Goal: Task Accomplishment & Management: Manage account settings

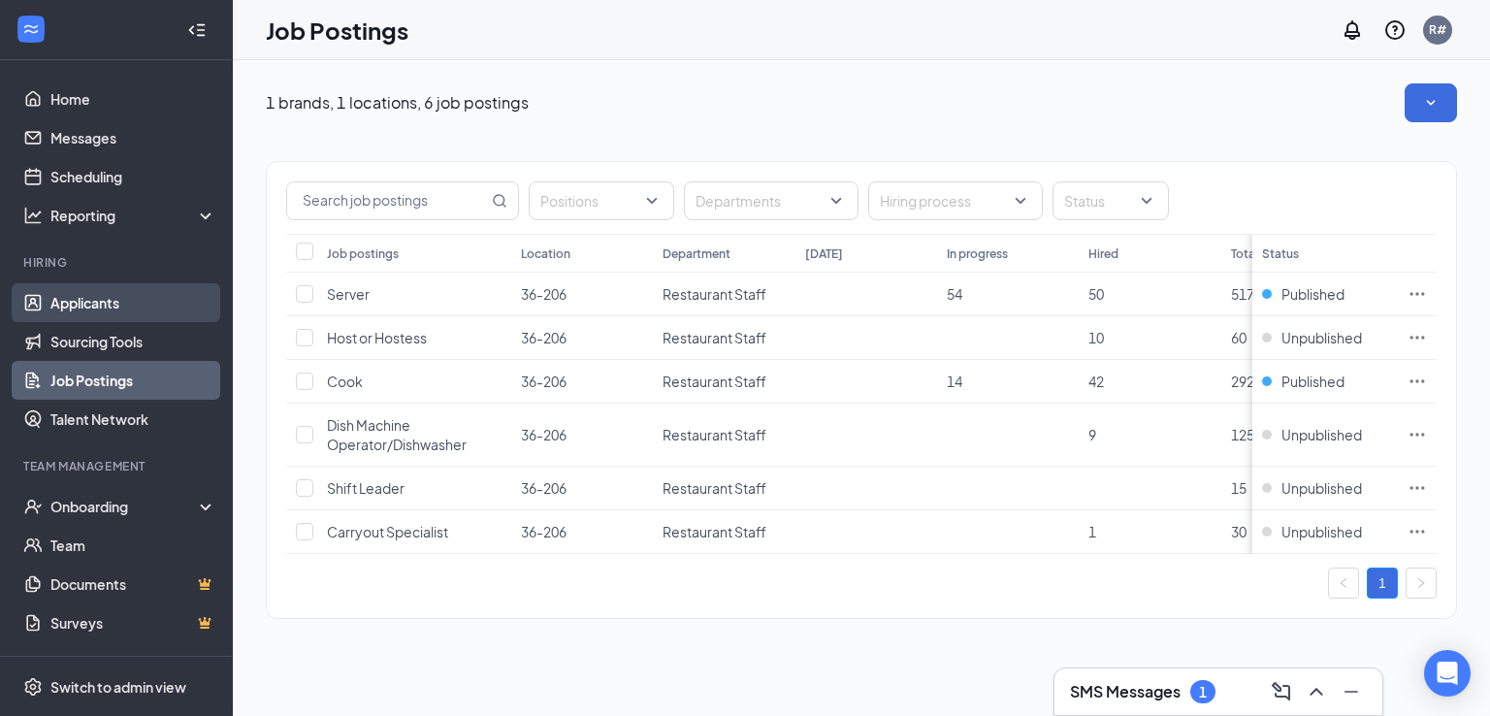
click at [93, 290] on link "Applicants" at bounding box center [133, 302] width 166 height 39
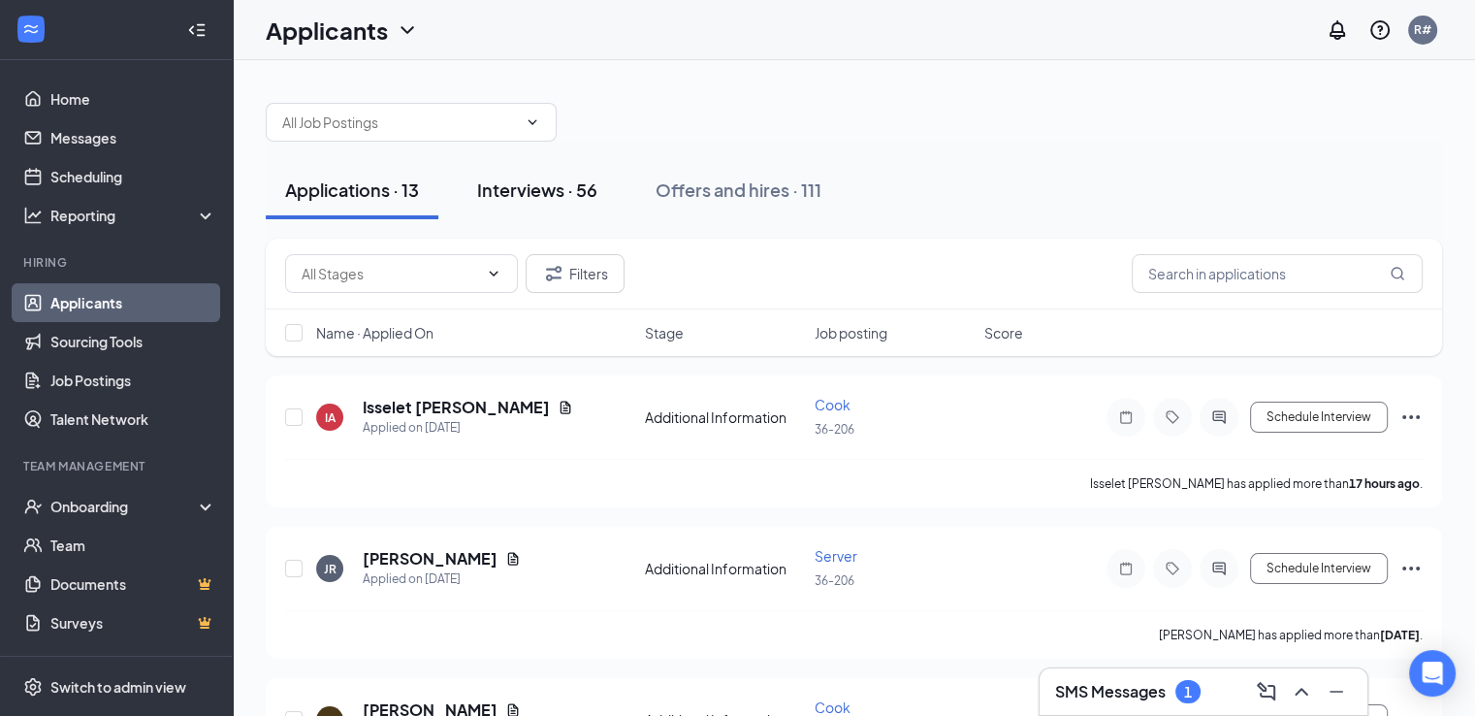
click at [512, 187] on div "Interviews · 56" at bounding box center [537, 190] width 120 height 24
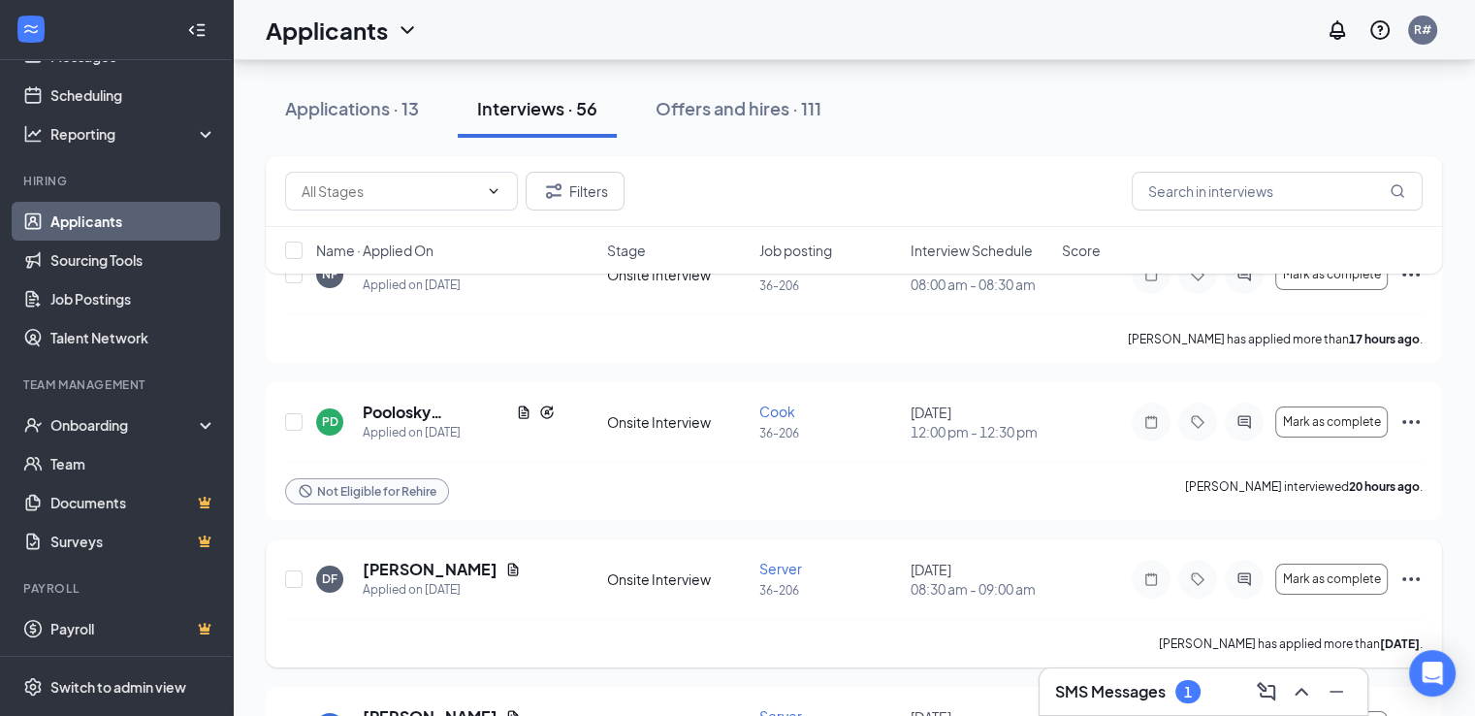
scroll to position [97, 0]
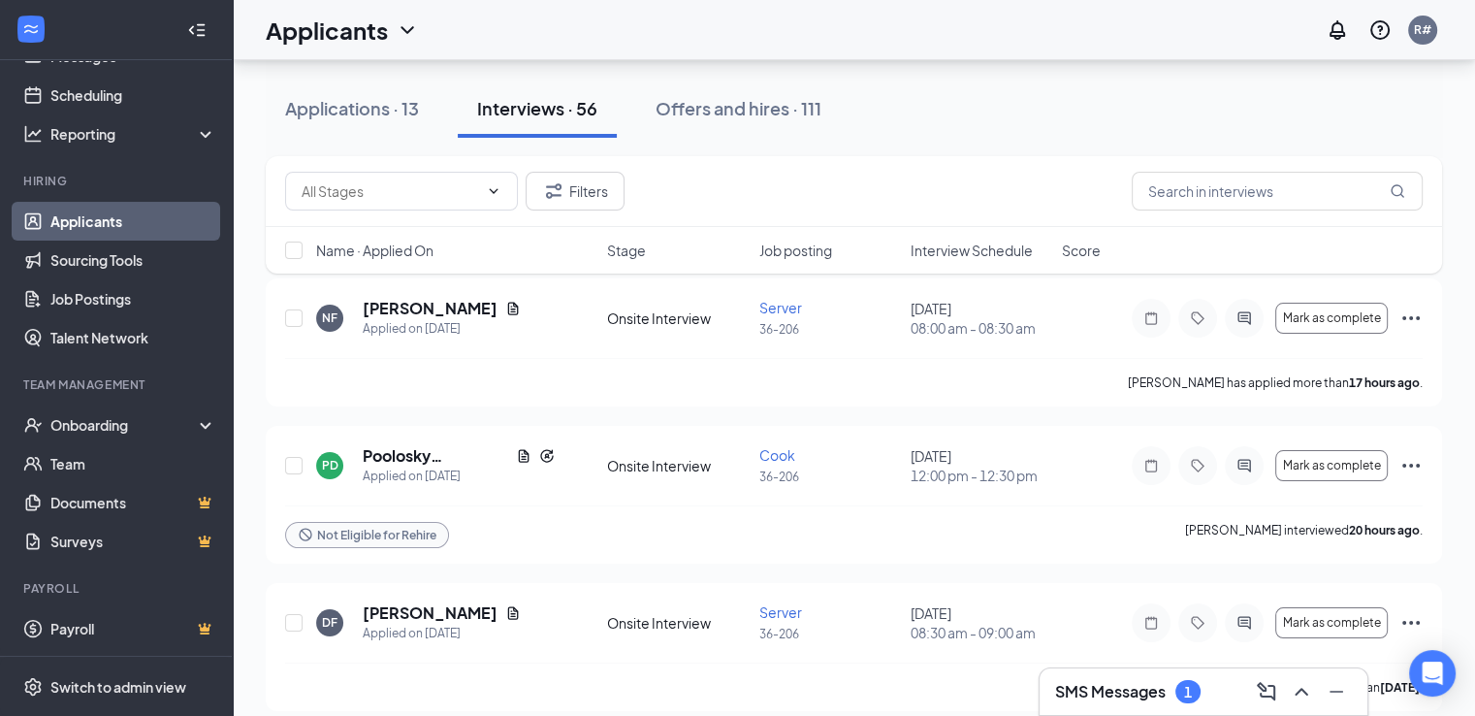
click at [989, 243] on span "Interview Schedule" at bounding box center [972, 250] width 122 height 19
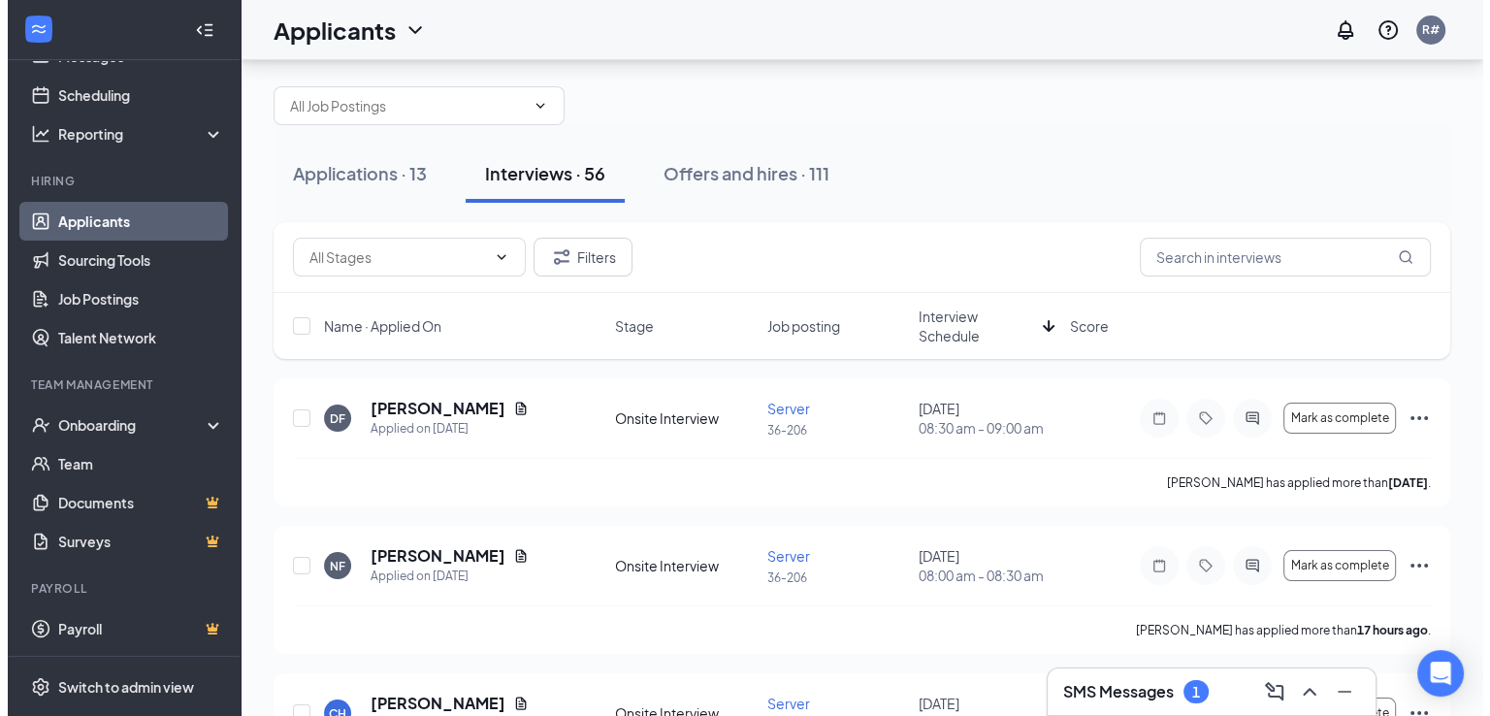
scroll to position [0, 0]
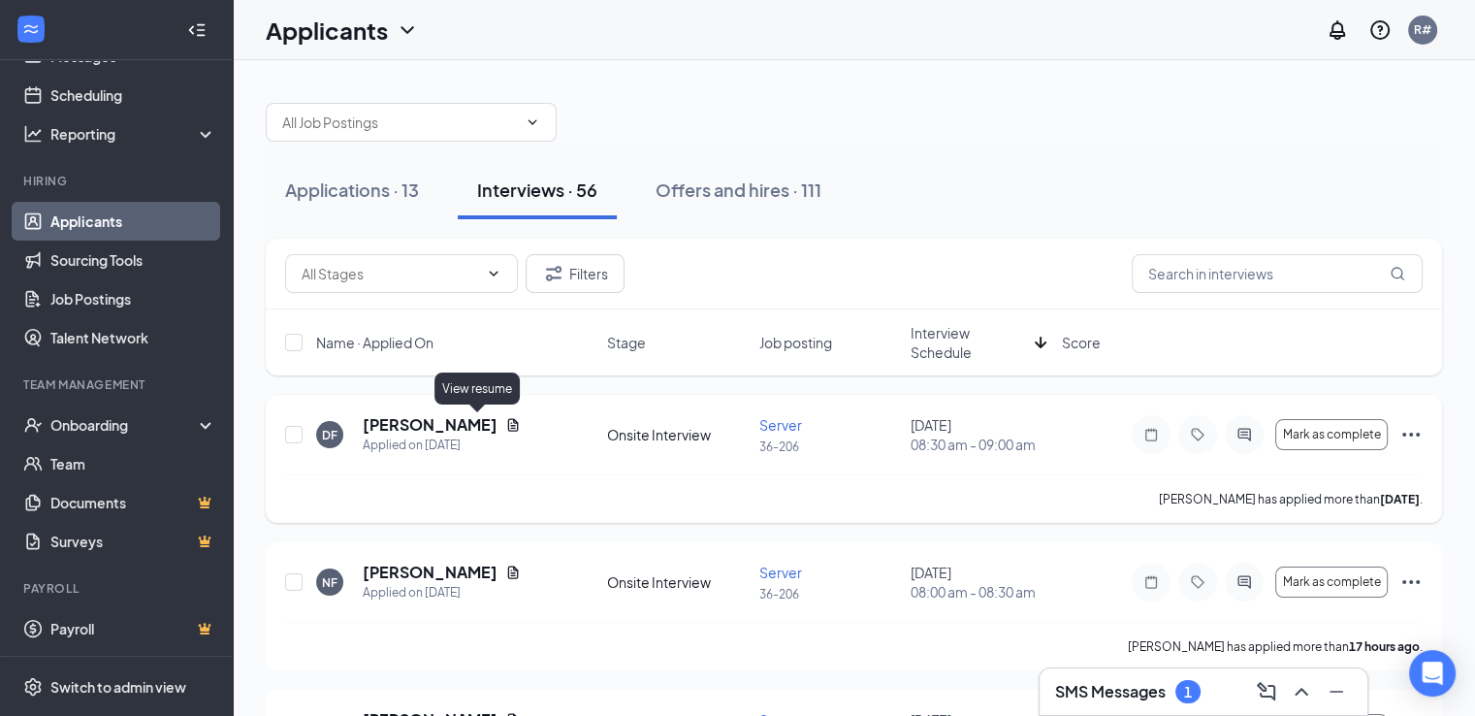
click at [508, 420] on icon "Document" at bounding box center [513, 424] width 11 height 13
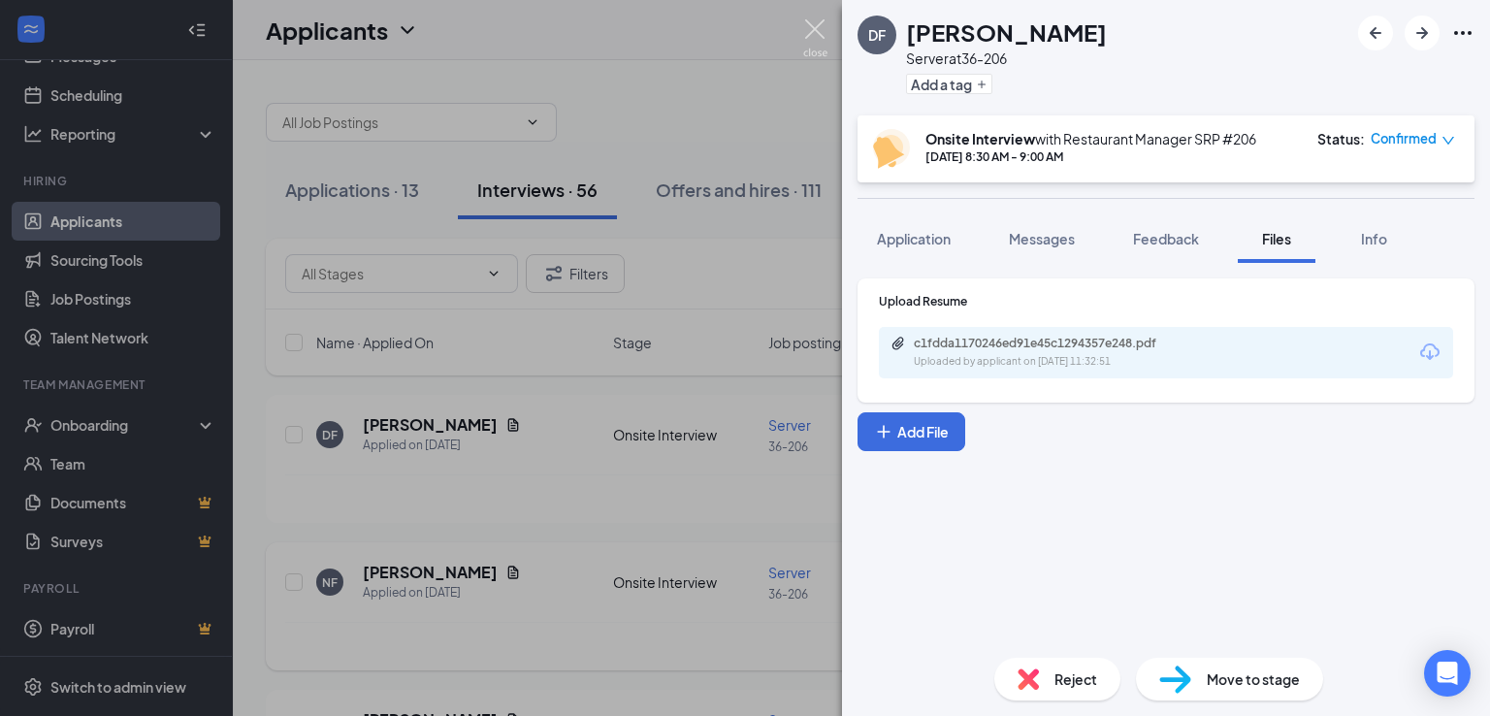
drag, startPoint x: 820, startPoint y: 25, endPoint x: 430, endPoint y: 547, distance: 651.5
click at [819, 27] on img at bounding box center [815, 38] width 24 height 38
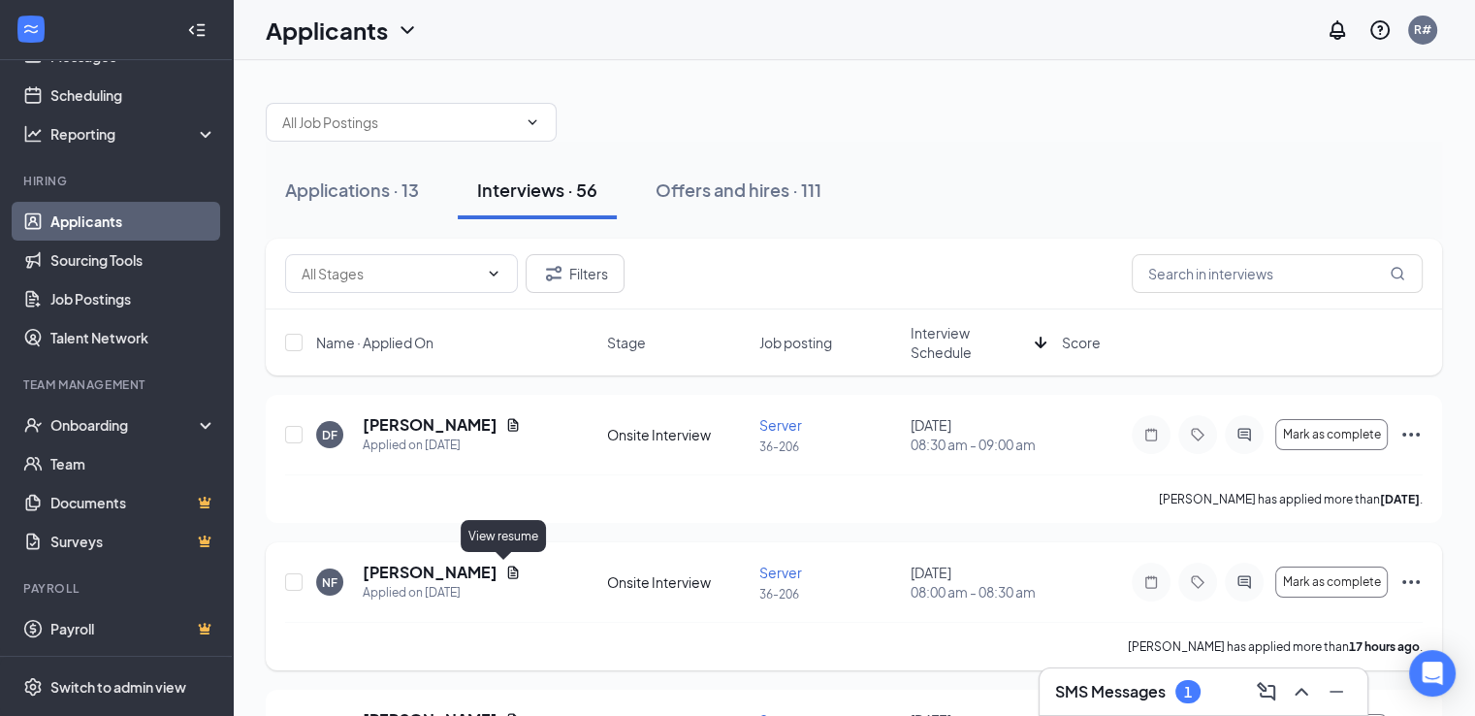
click at [508, 569] on icon "Document" at bounding box center [513, 572] width 11 height 13
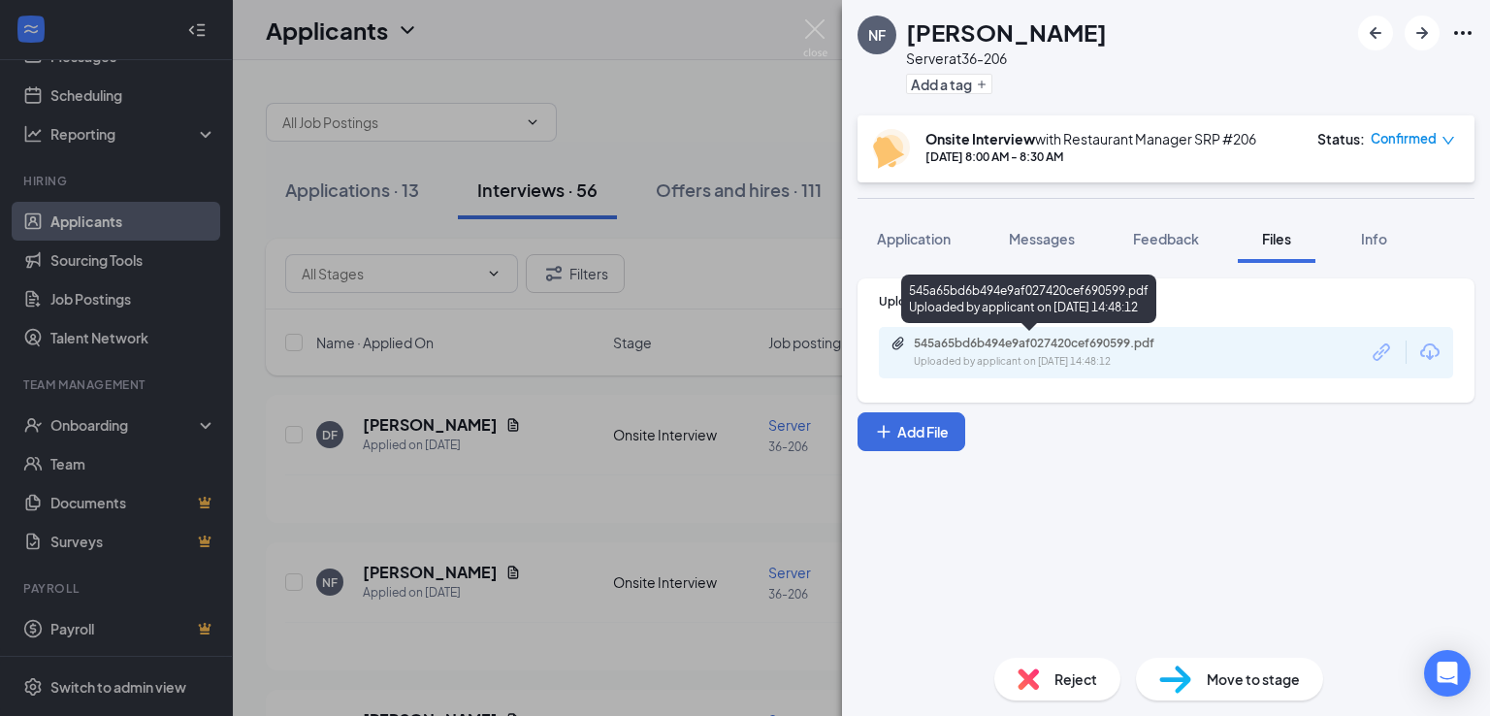
click at [986, 344] on div "545a65bd6b494e9af027420cef690599.pdf" at bounding box center [1050, 344] width 272 height 16
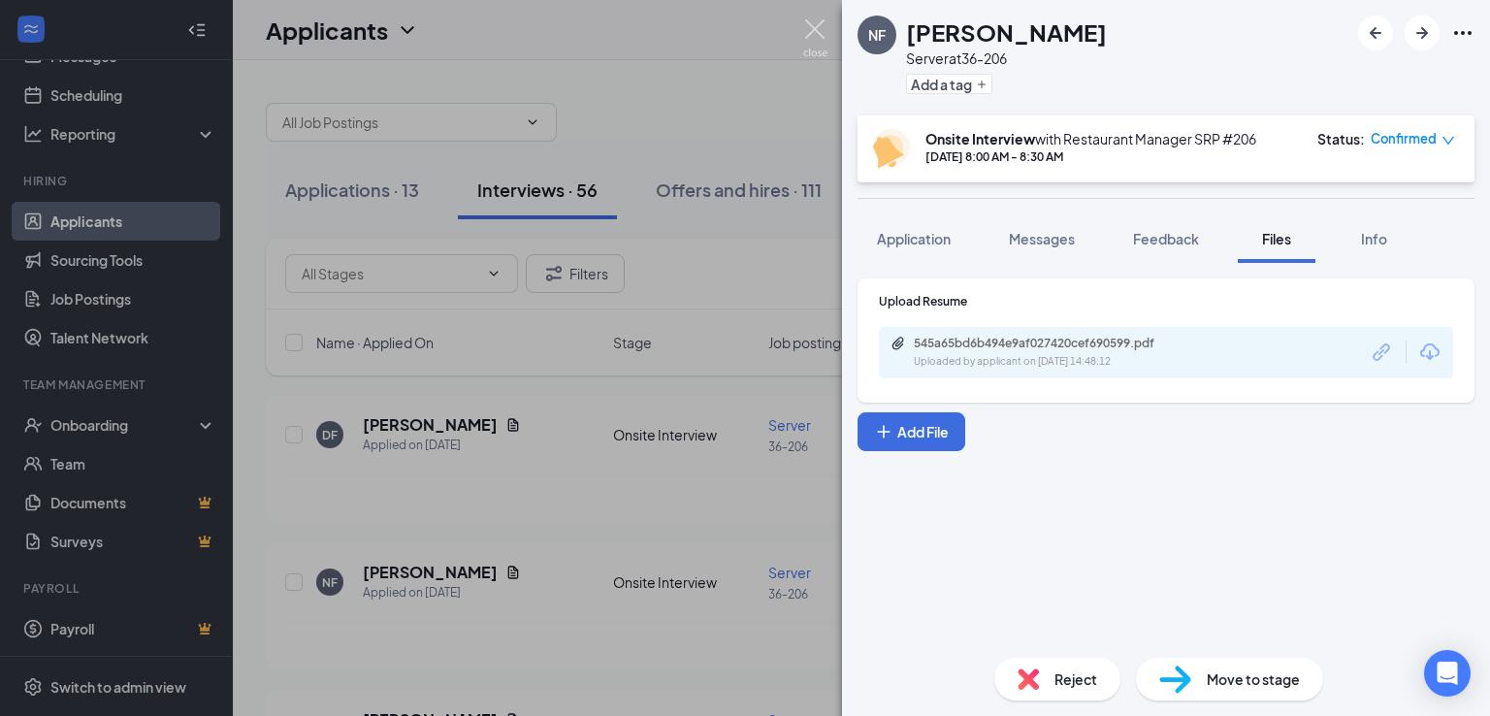
click at [817, 22] on img at bounding box center [815, 38] width 24 height 38
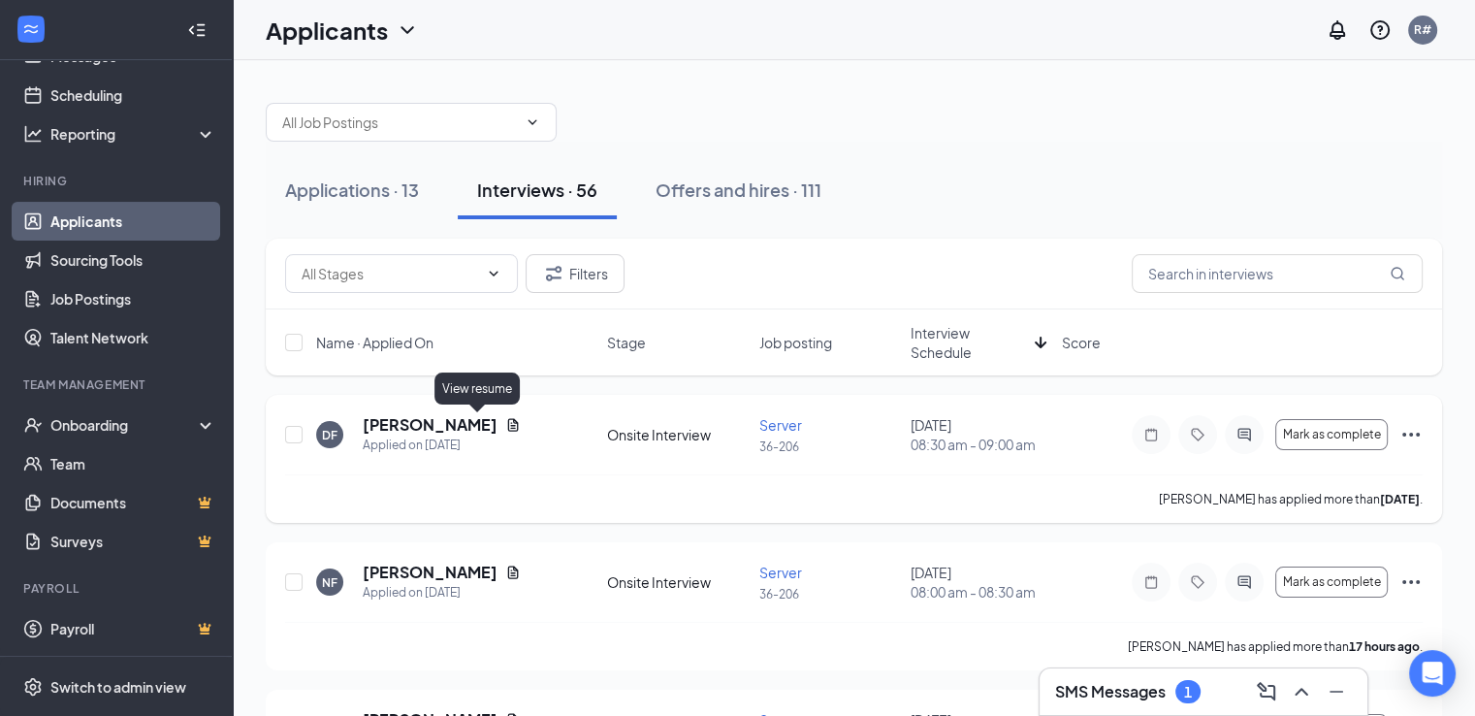
click at [508, 423] on icon "Document" at bounding box center [513, 424] width 11 height 13
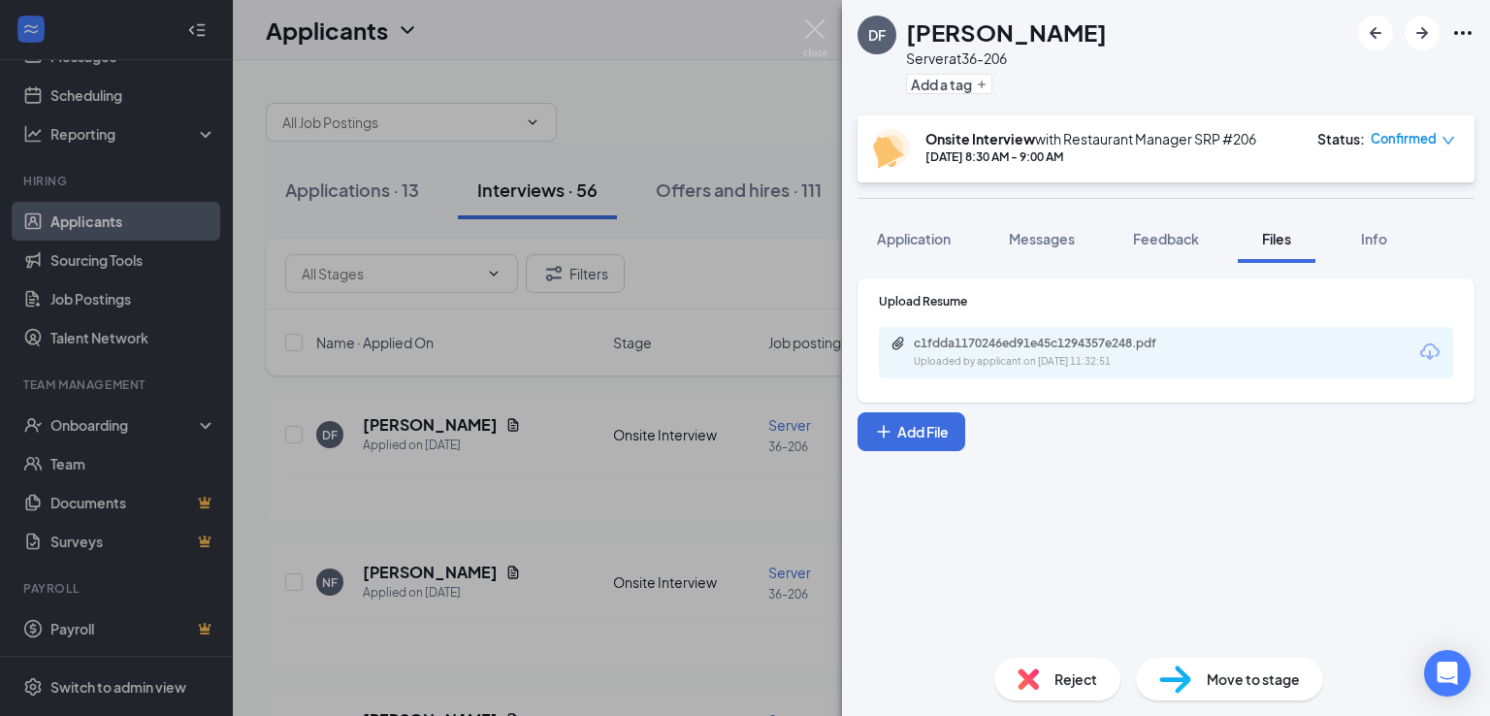
click at [964, 331] on div "c1fdda1170246ed91e45c1294357e248.pdf Uploaded by applicant on [DATE] 11:32:51" at bounding box center [1166, 352] width 574 height 51
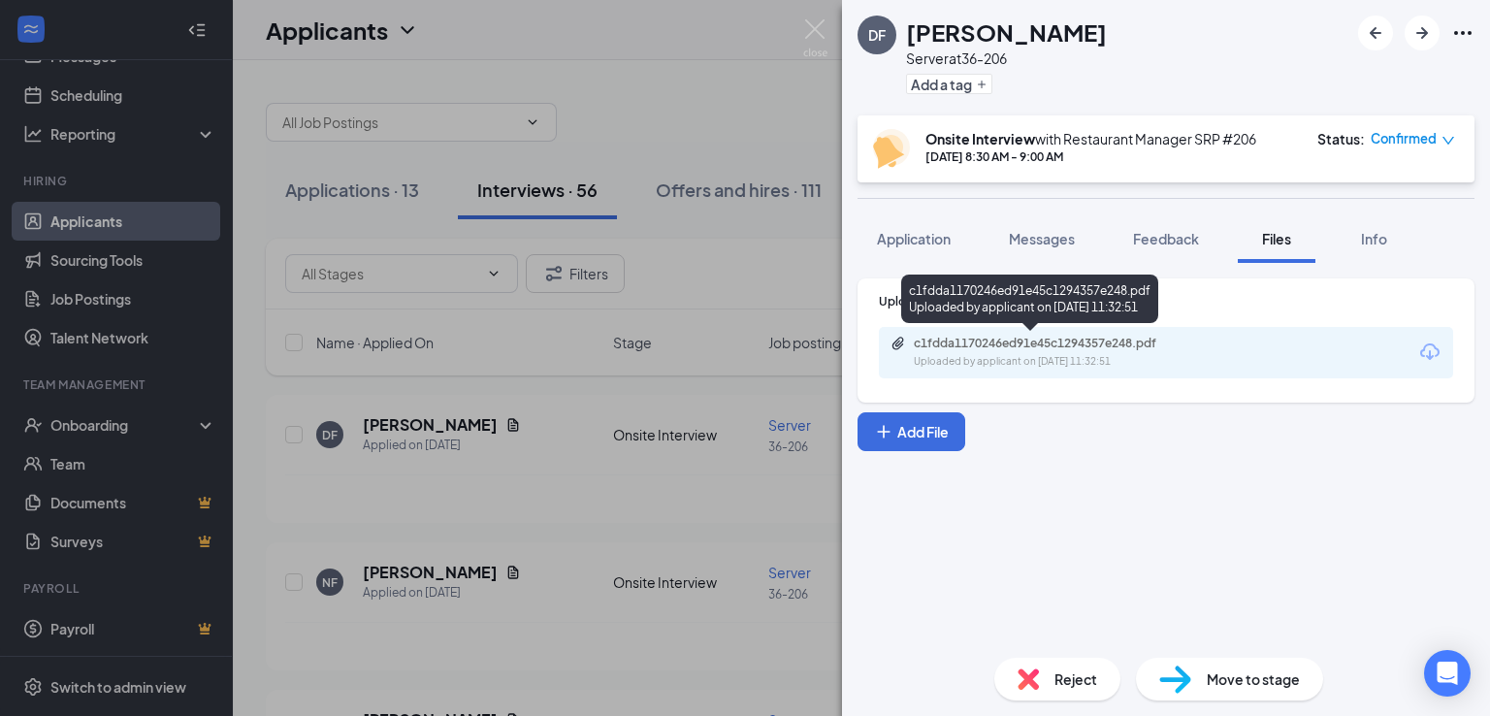
click at [961, 346] on div "c1fdda1170246ed91e45c1294357e248.pdf" at bounding box center [1050, 344] width 272 height 16
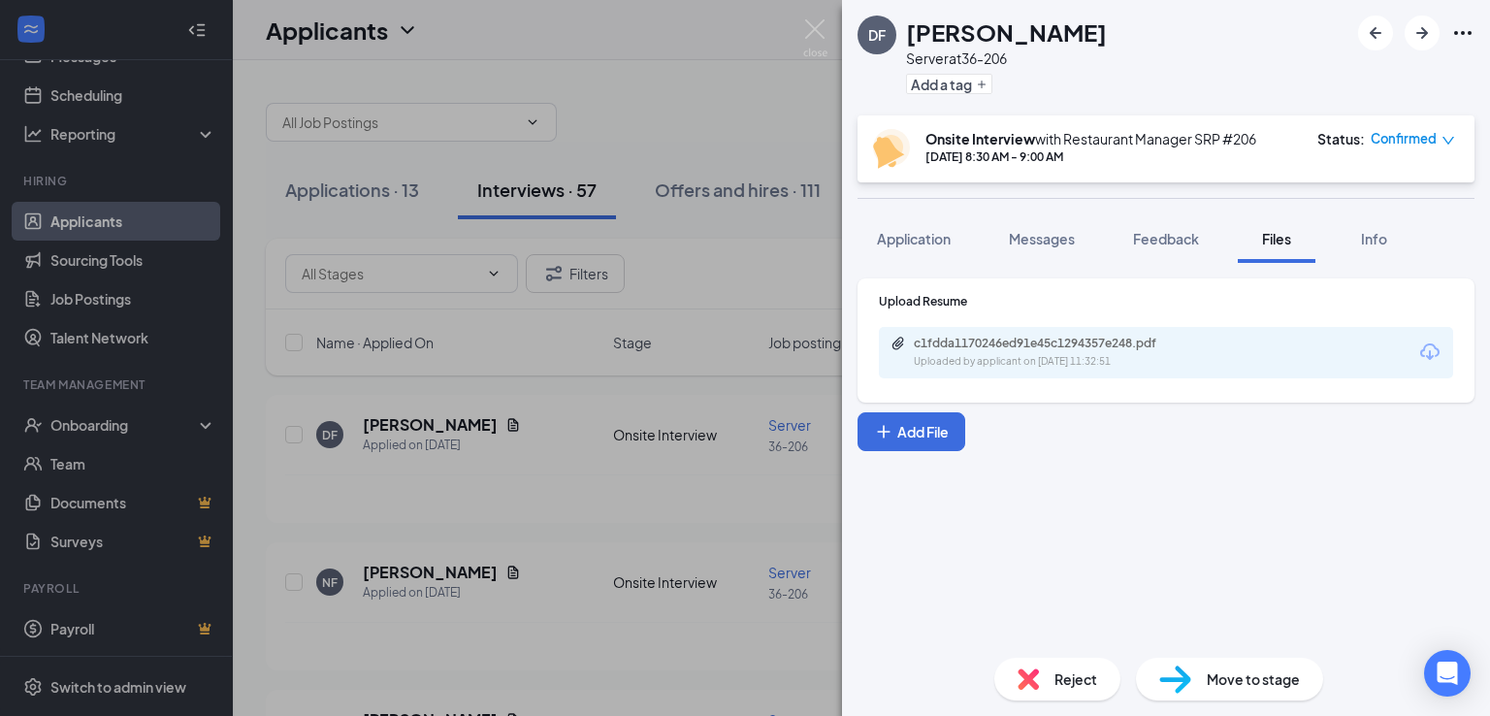
click at [784, 32] on div "DF [PERSON_NAME] Server at 36-206 Add a tag Onsite Interview with Restaurant Ma…" at bounding box center [745, 358] width 1490 height 716
click at [809, 36] on div "Applicants R#" at bounding box center [861, 30] width 1257 height 60
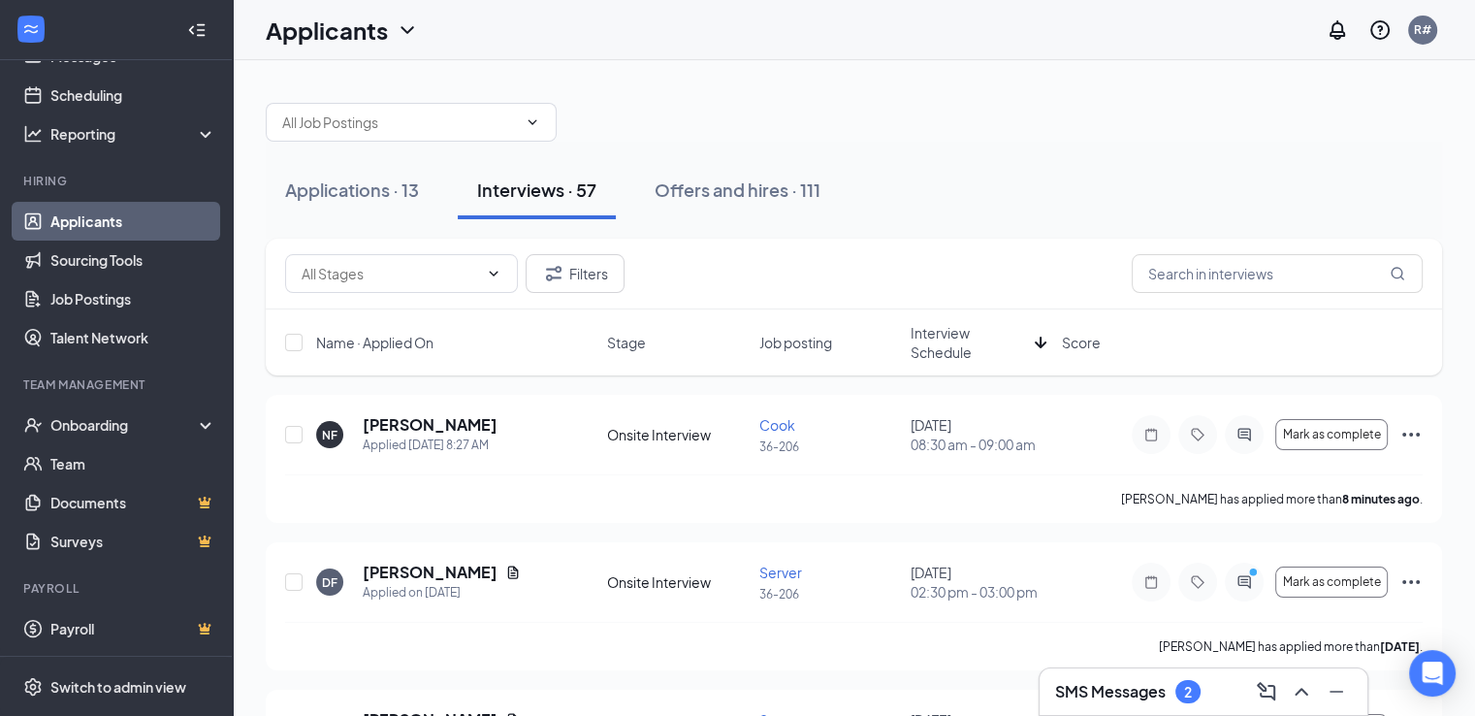
click at [530, 203] on button "Interviews · 57" at bounding box center [537, 190] width 158 height 58
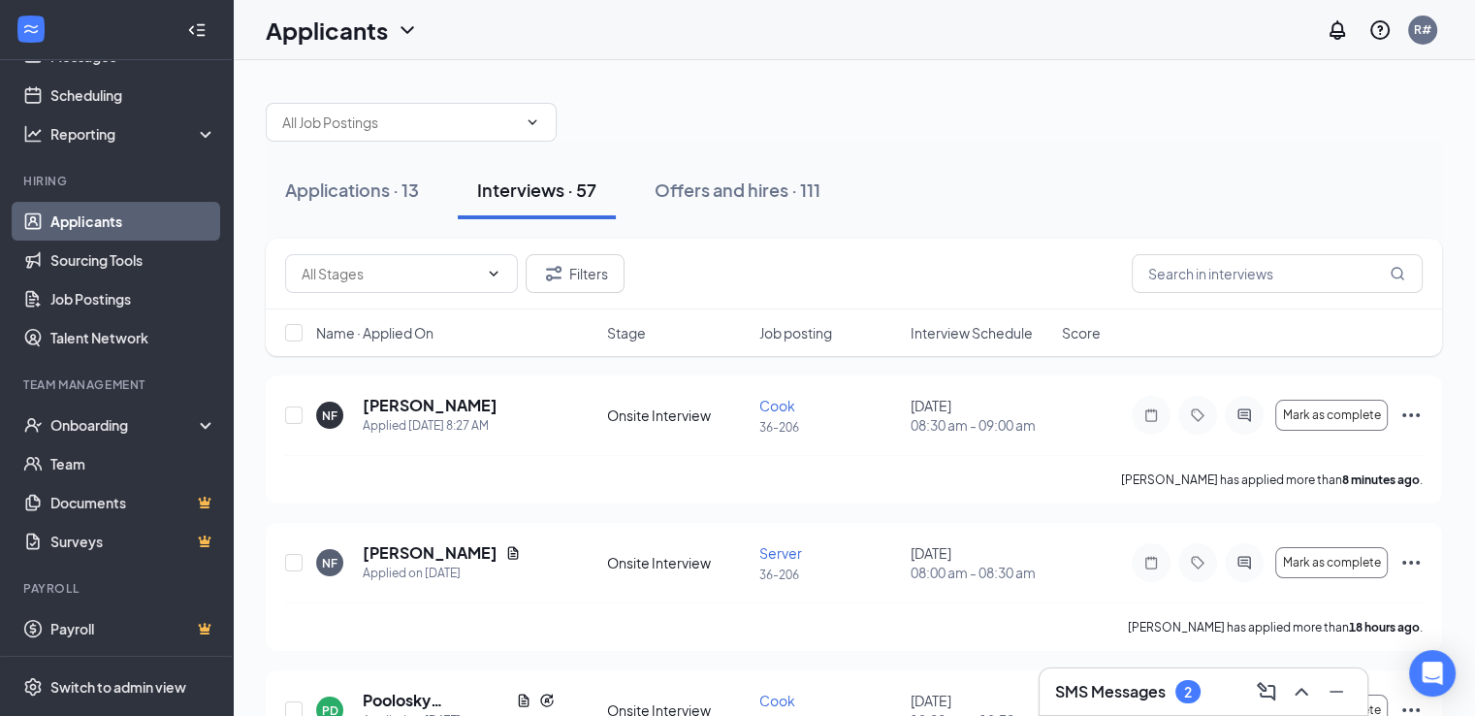
click at [983, 335] on span "Interview Schedule" at bounding box center [972, 332] width 122 height 19
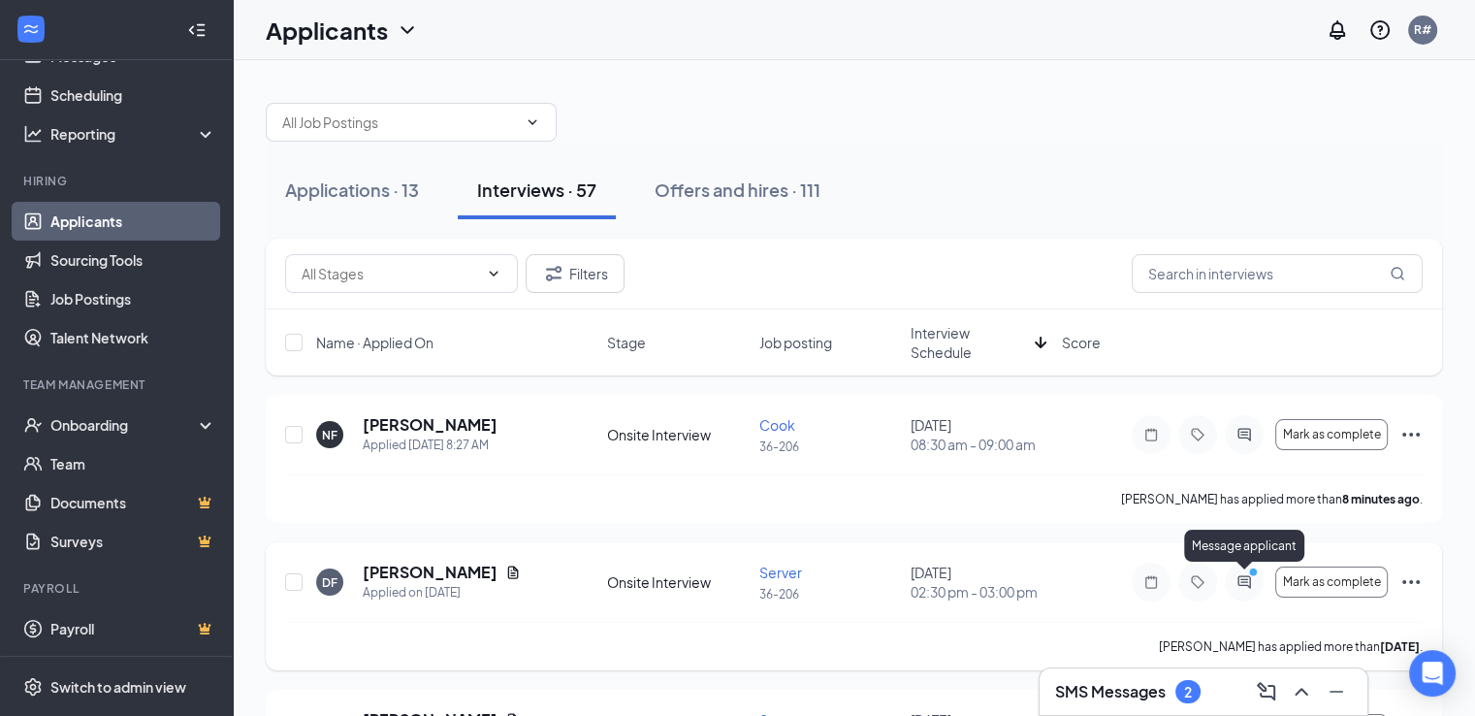
click at [1242, 578] on icon "ActiveChat" at bounding box center [1244, 581] width 13 height 13
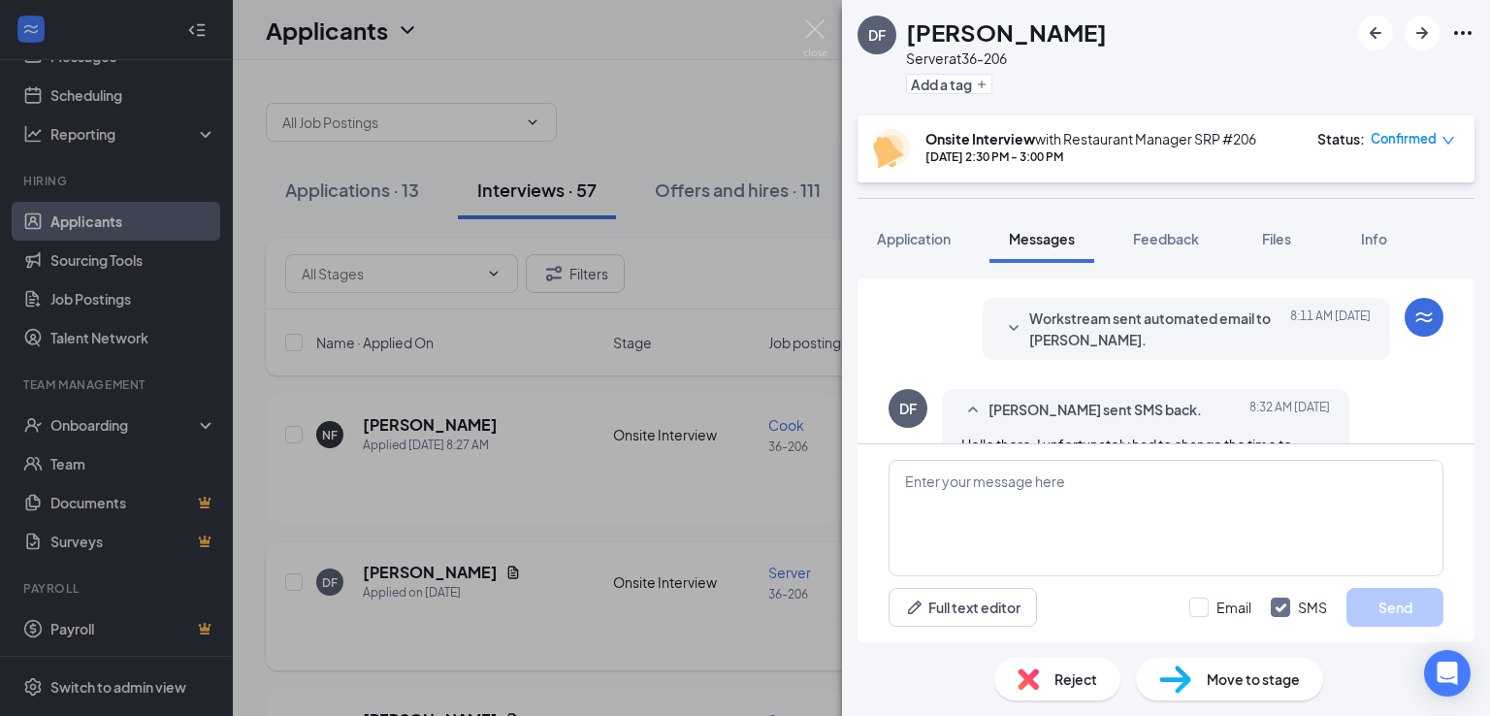
scroll to position [886, 0]
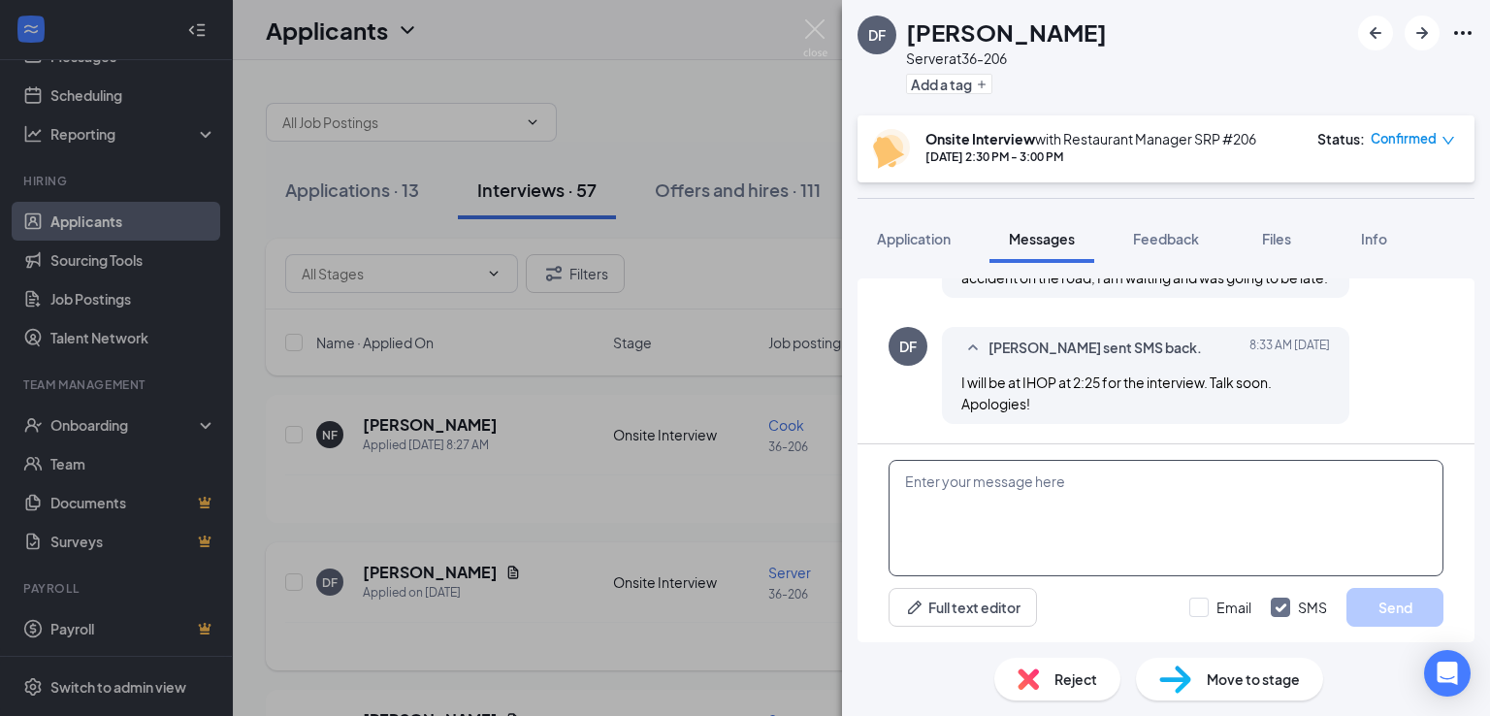
drag, startPoint x: 925, startPoint y: 492, endPoint x: 934, endPoint y: 498, distance: 10.5
click at [934, 498] on textarea at bounding box center [1166, 518] width 555 height 116
type textarea "D"
click at [925, 486] on textarea "So rry I will not be here at that time. Please reschedule for [DATE]" at bounding box center [1166, 518] width 555 height 116
type textarea "Sorry I will not be here at that time. Please reschedule for [DATE]"
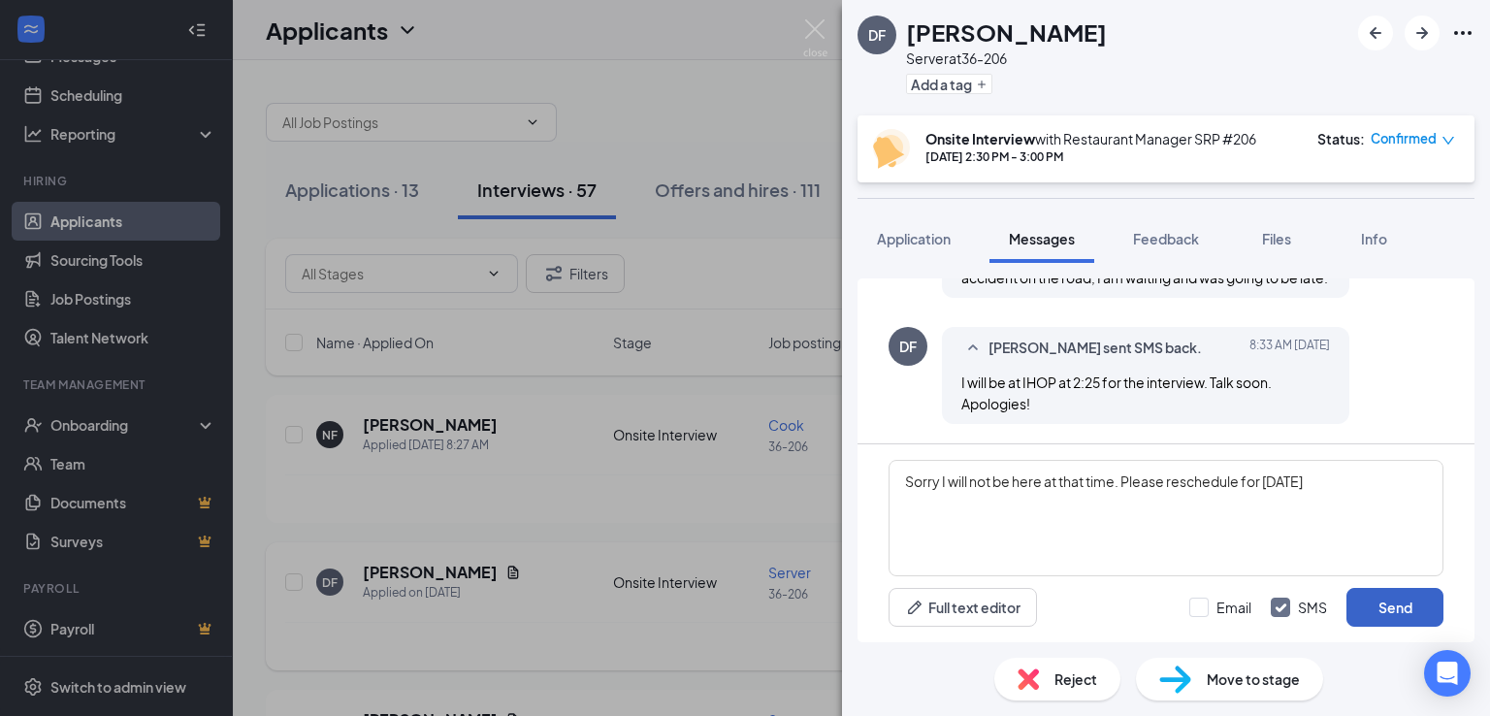
click at [1391, 607] on button "Send" at bounding box center [1394, 607] width 97 height 39
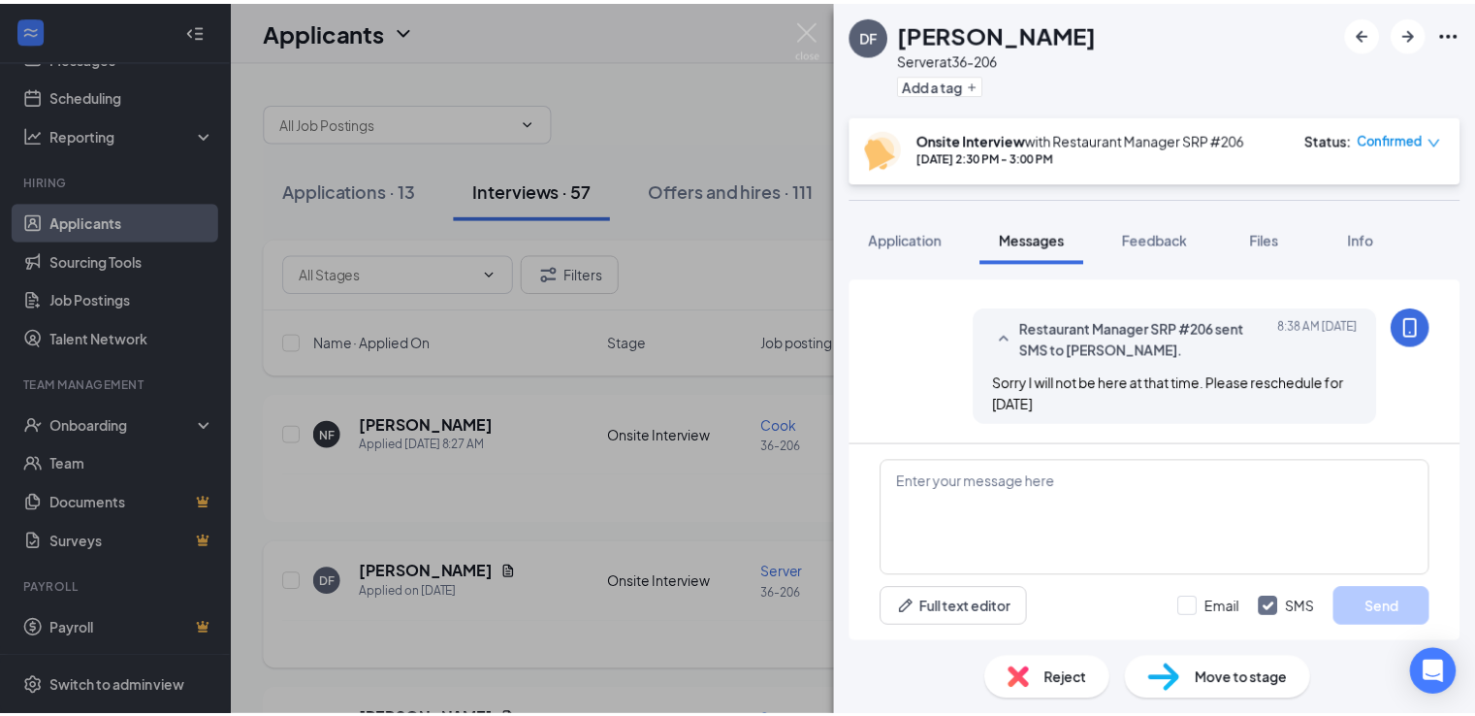
scroll to position [1032, 0]
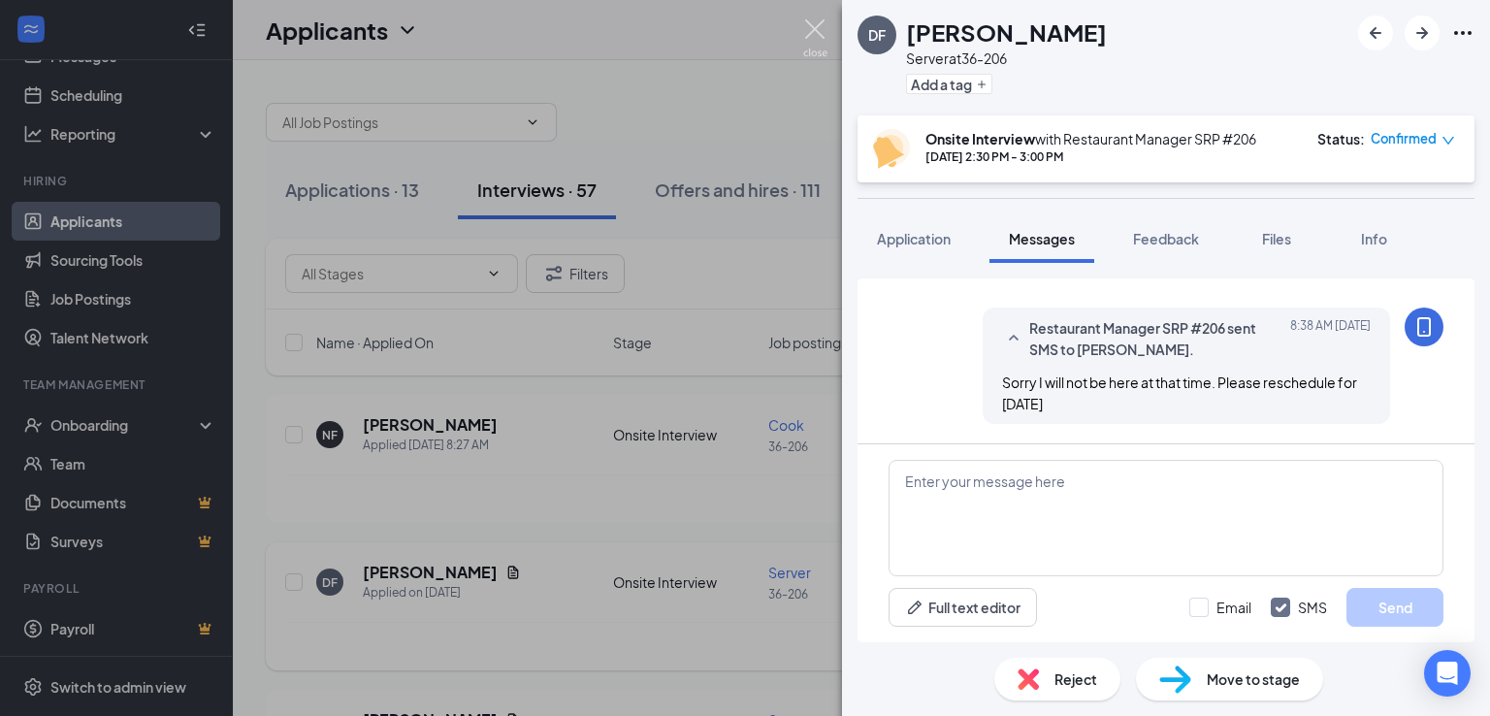
click at [819, 28] on img at bounding box center [815, 38] width 24 height 38
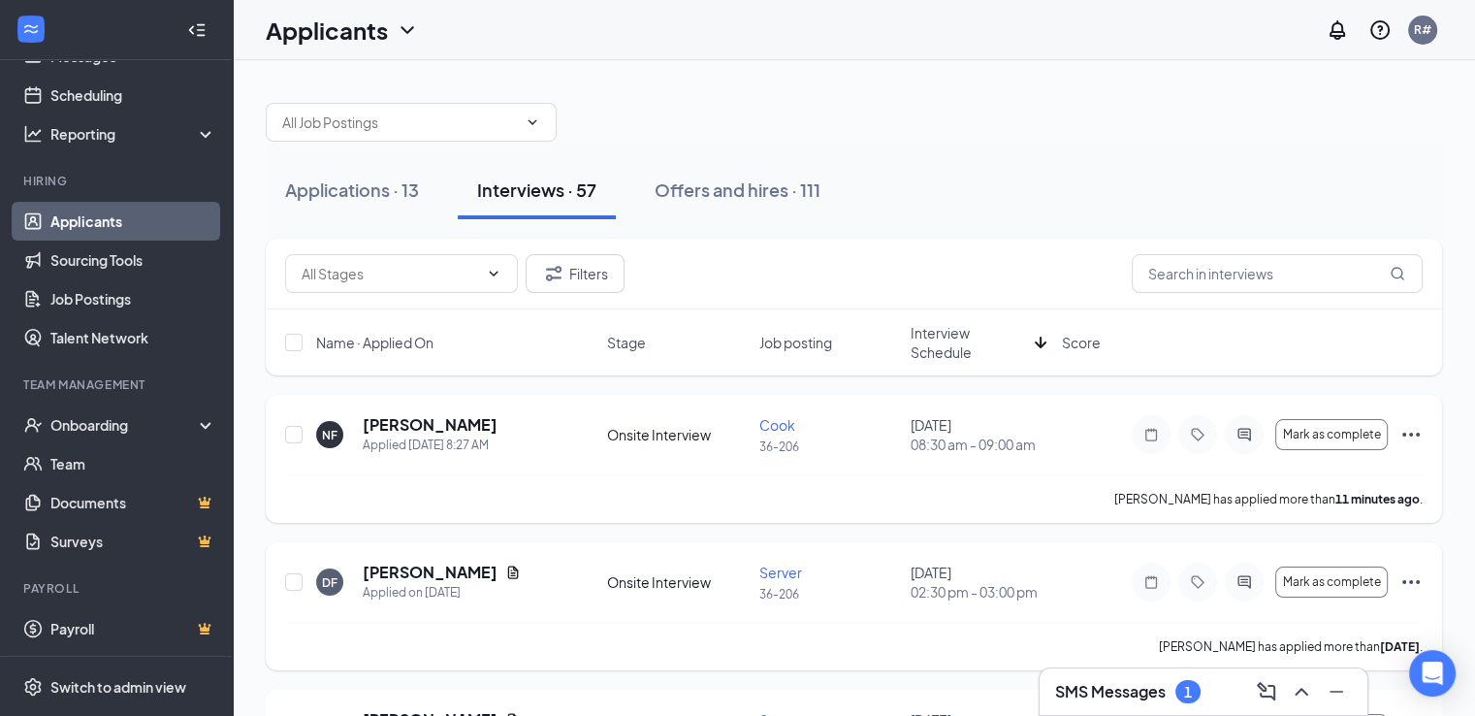
click at [1420, 436] on icon "Ellipses" at bounding box center [1411, 434] width 23 height 23
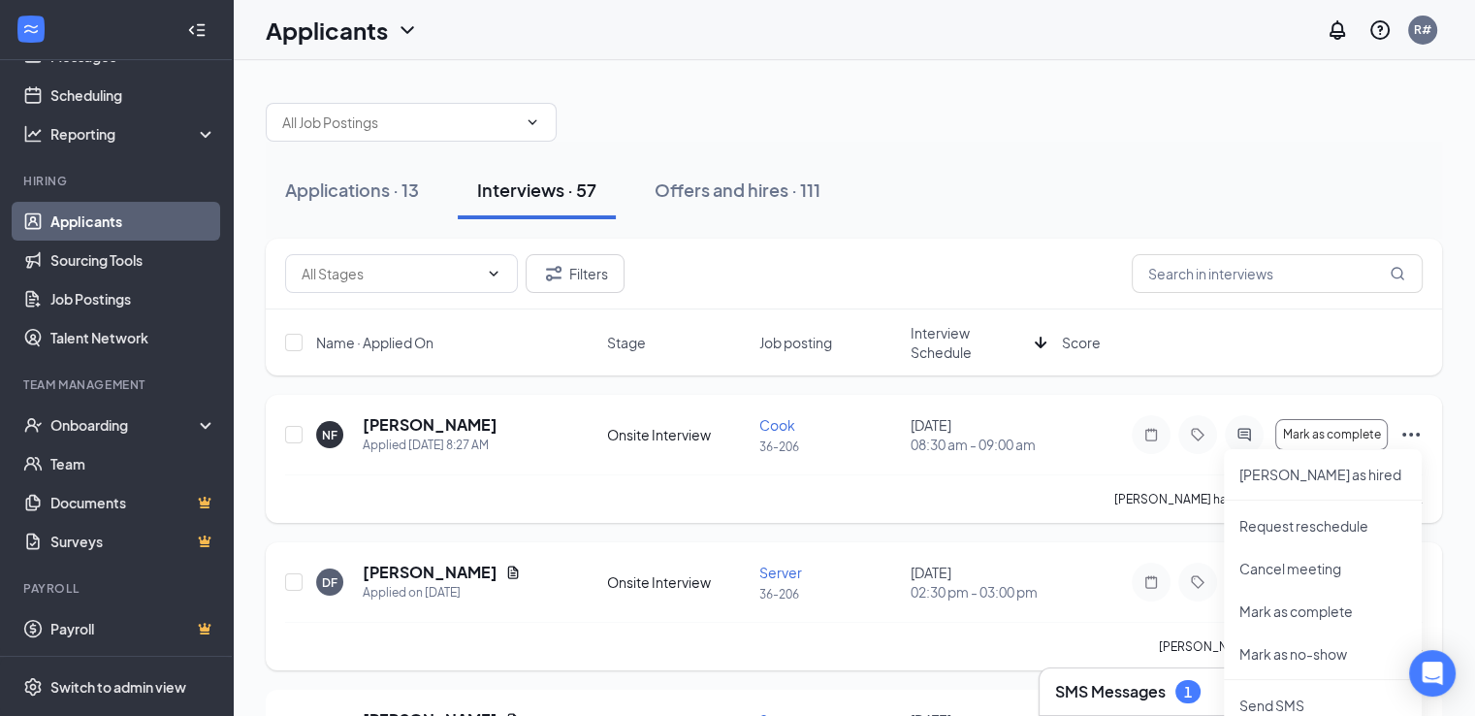
click at [1045, 483] on div "[PERSON_NAME] has applied more than 11 minutes ago ." at bounding box center [854, 498] width 1138 height 49
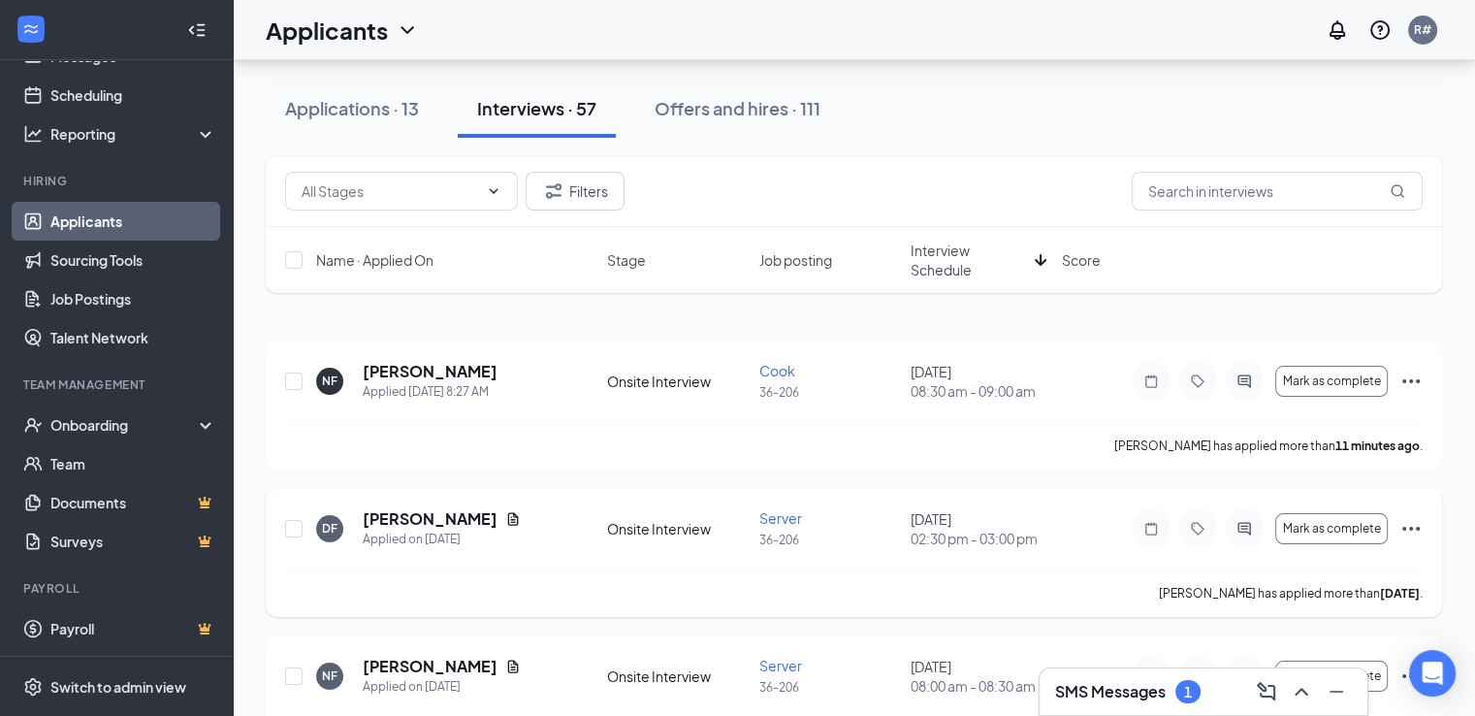
scroll to position [97, 0]
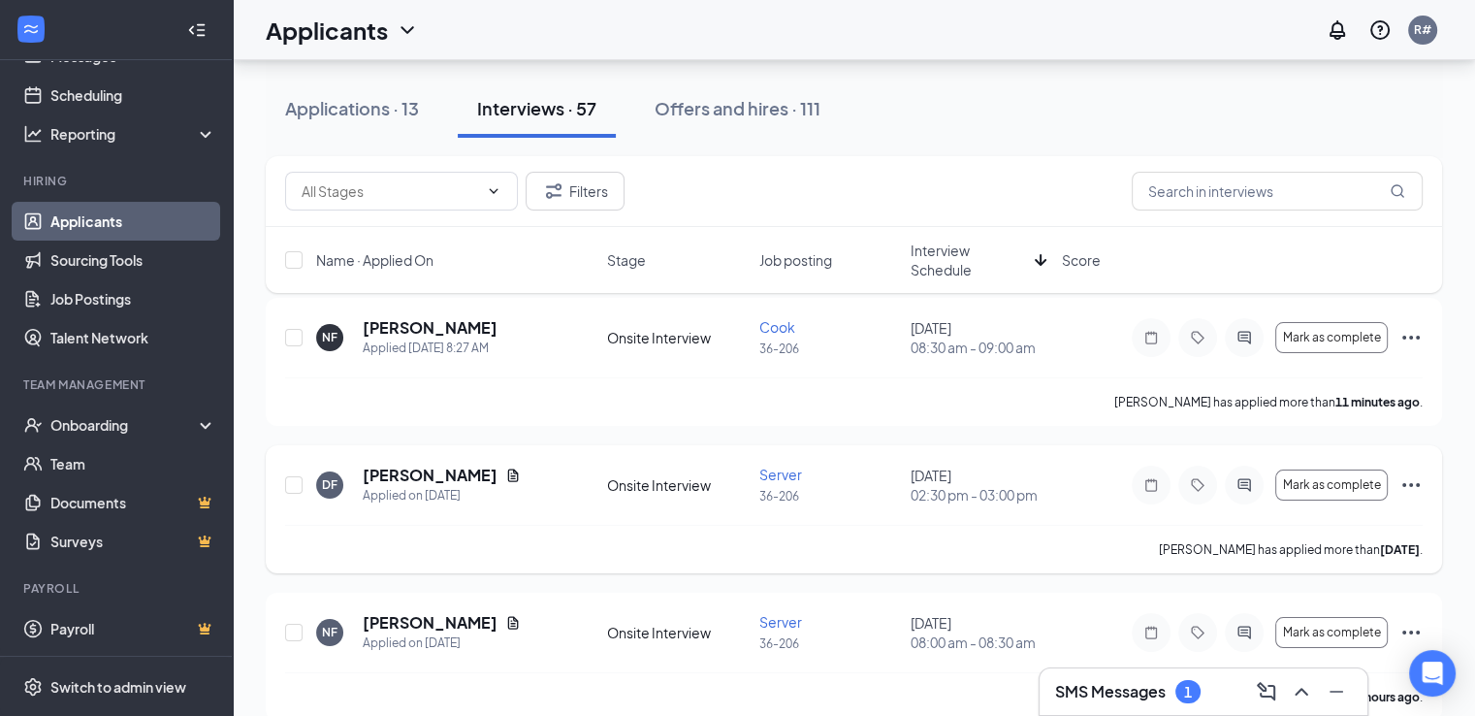
click at [1409, 483] on icon "Ellipses" at bounding box center [1411, 485] width 17 height 4
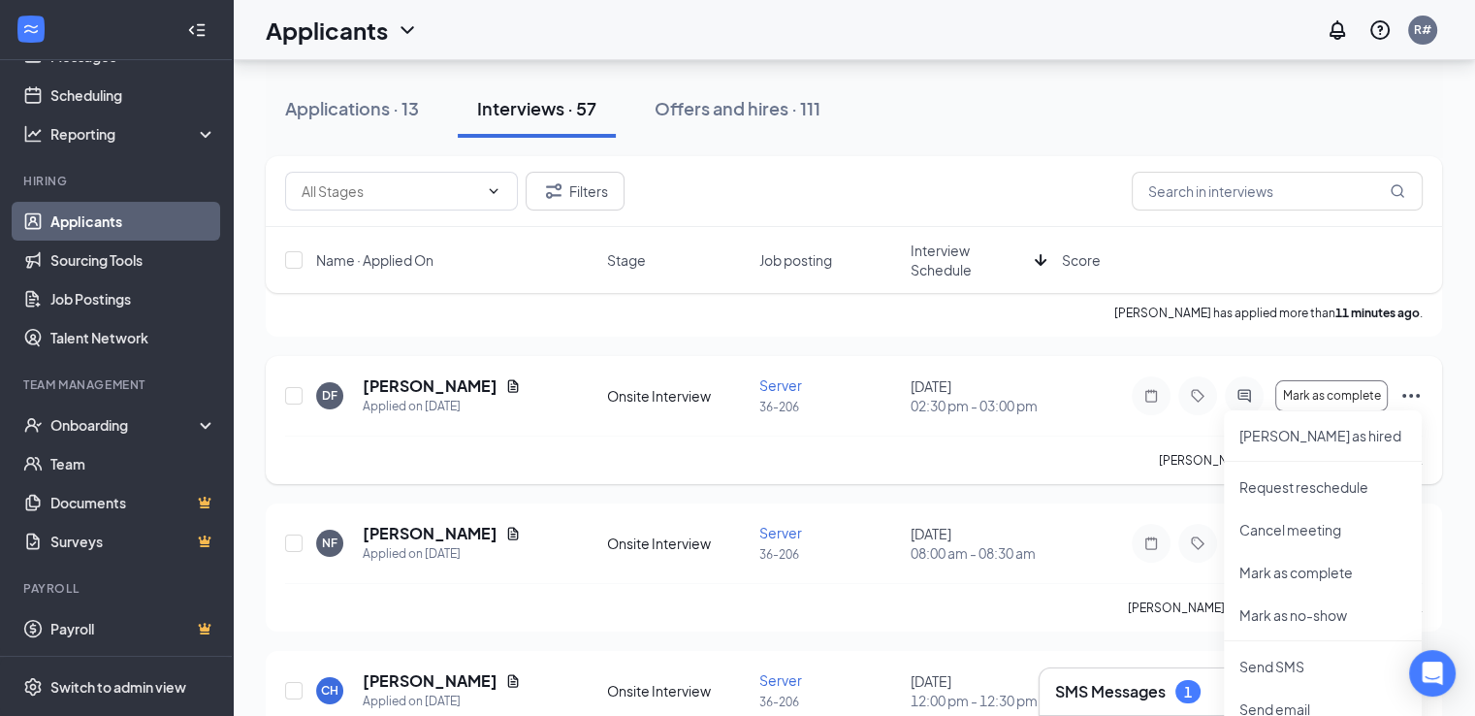
scroll to position [291, 0]
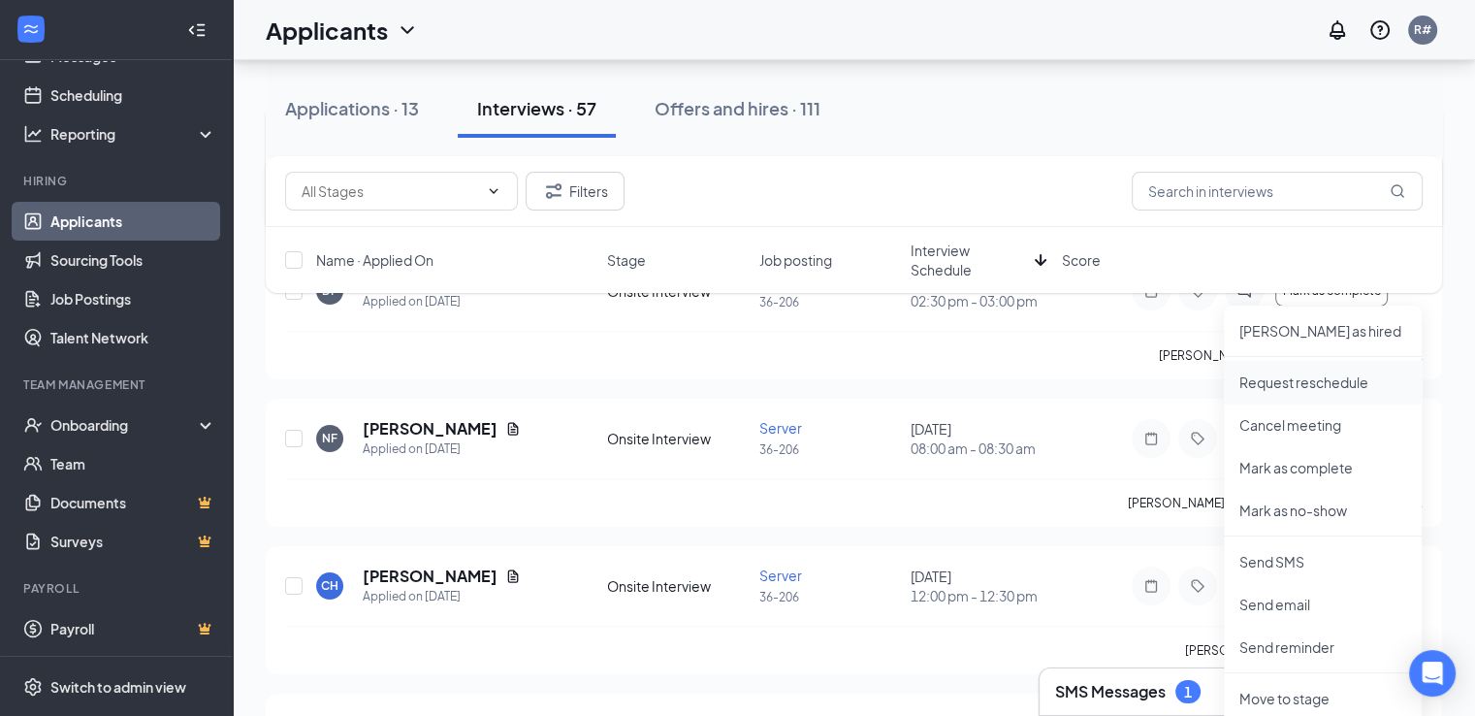
click at [1305, 379] on p "Request reschedule" at bounding box center [1323, 381] width 167 height 19
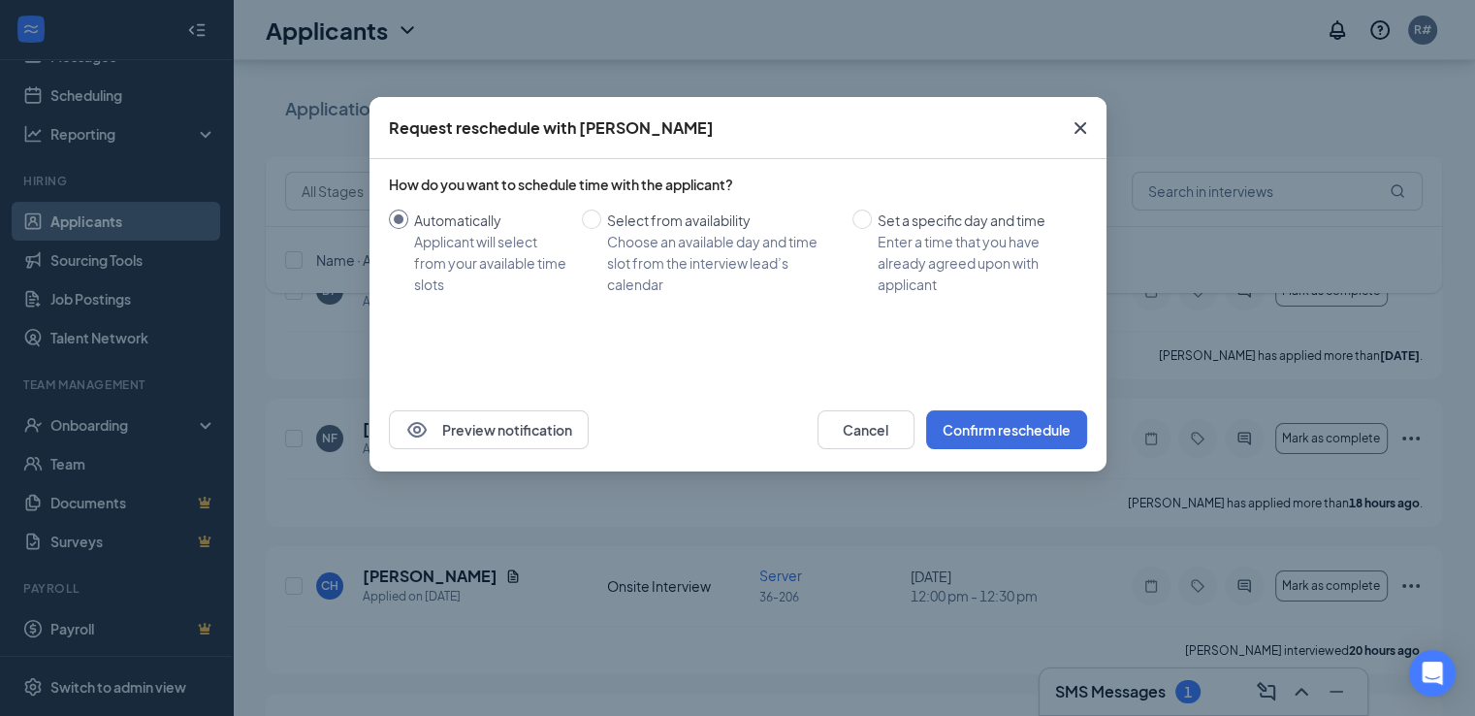
drag, startPoint x: 1089, startPoint y: 120, endPoint x: 1076, endPoint y: 174, distance: 55.1
click at [1089, 121] on icon "Cross" at bounding box center [1080, 127] width 23 height 23
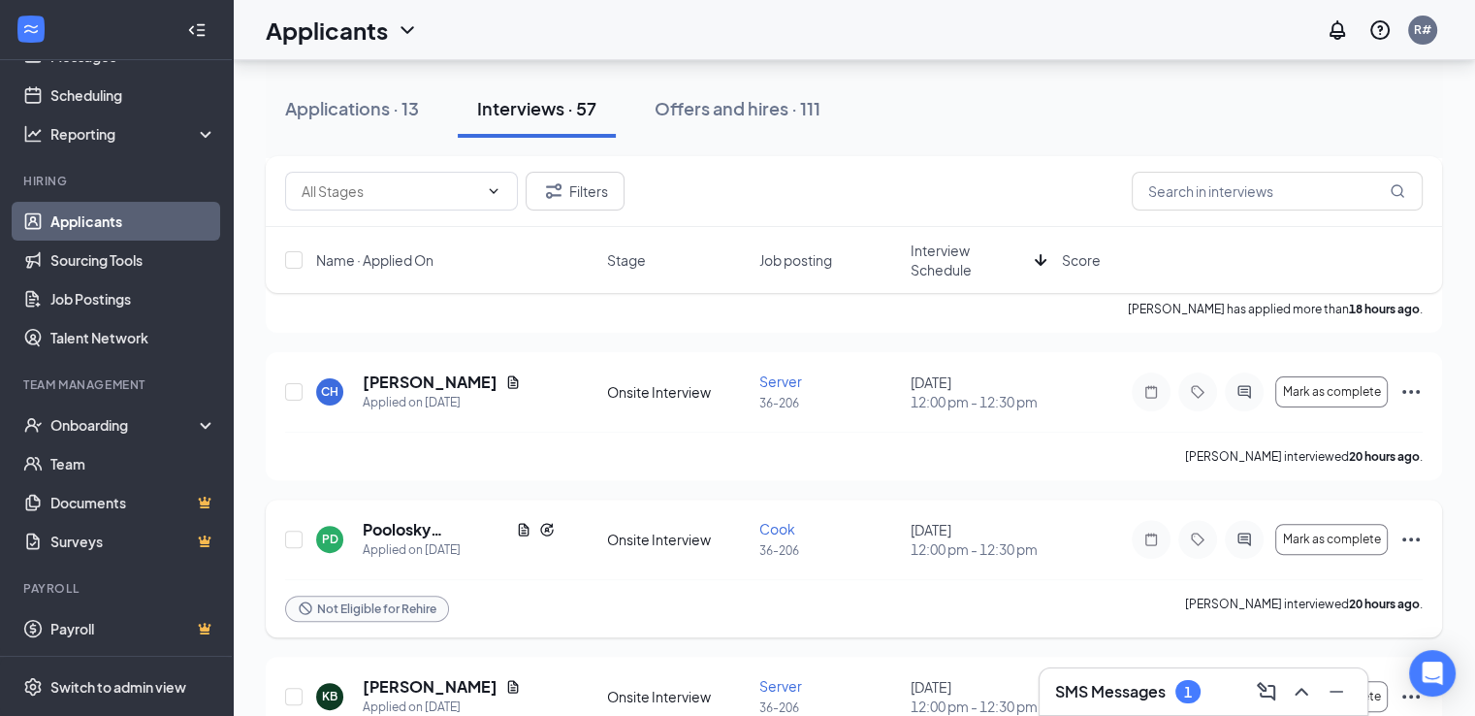
scroll to position [388, 0]
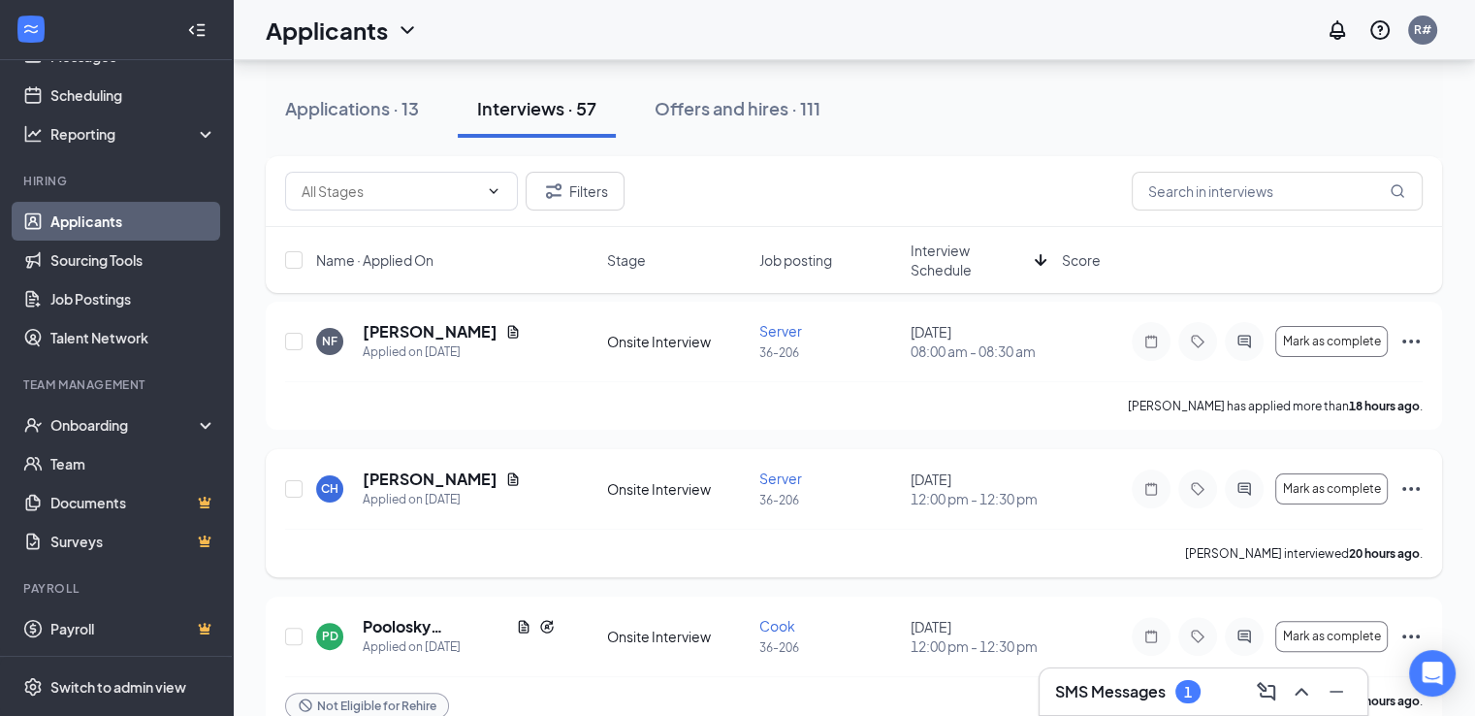
click at [1410, 484] on icon "Ellipses" at bounding box center [1411, 488] width 23 height 23
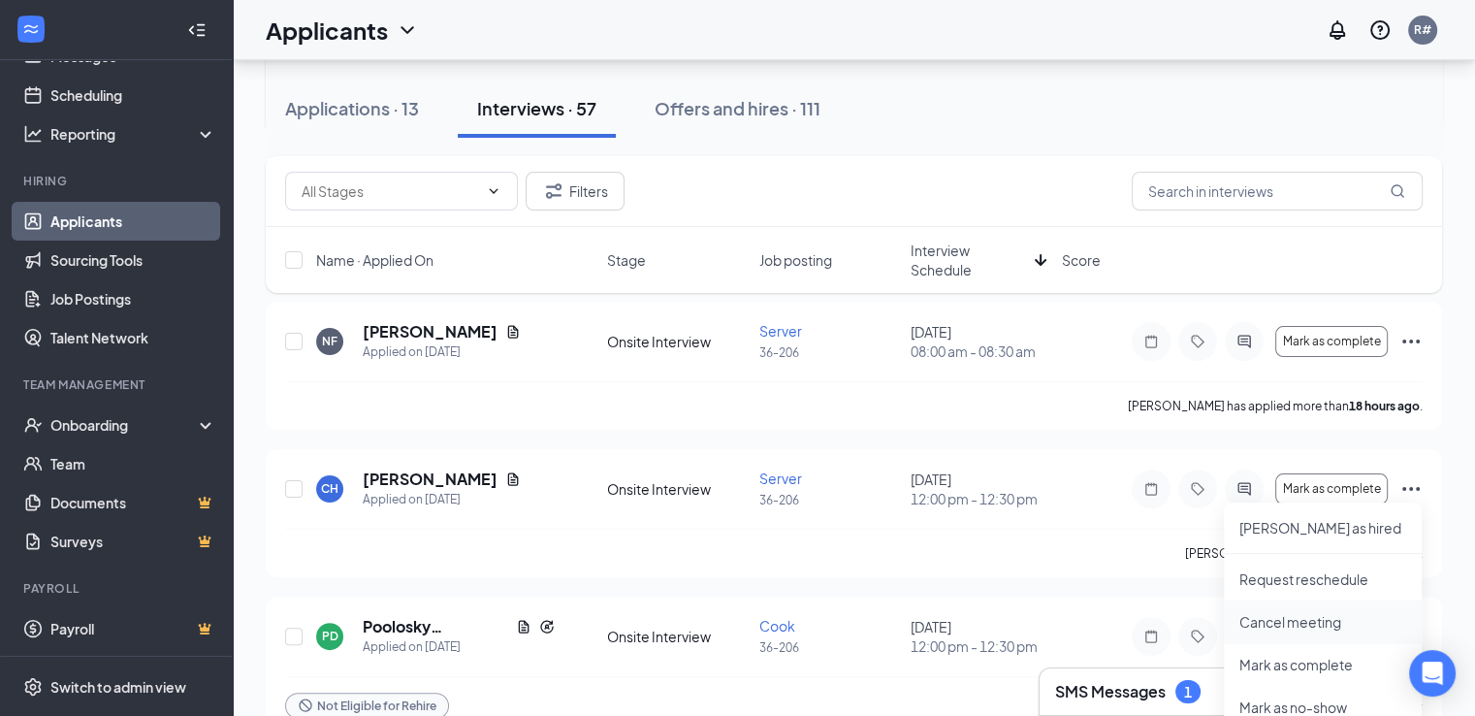
click at [1304, 615] on p "Cancel meeting" at bounding box center [1323, 621] width 167 height 19
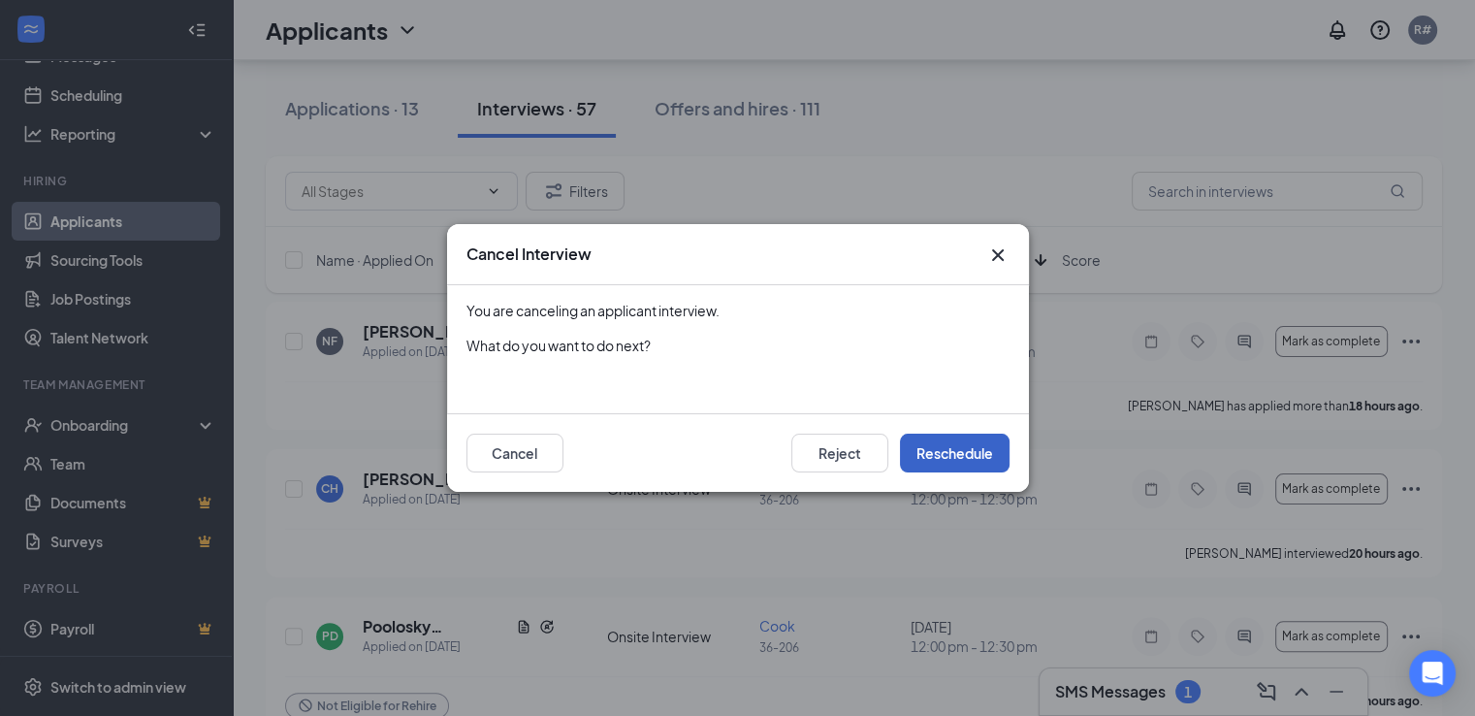
click at [963, 457] on button "Reschedule" at bounding box center [955, 453] width 110 height 39
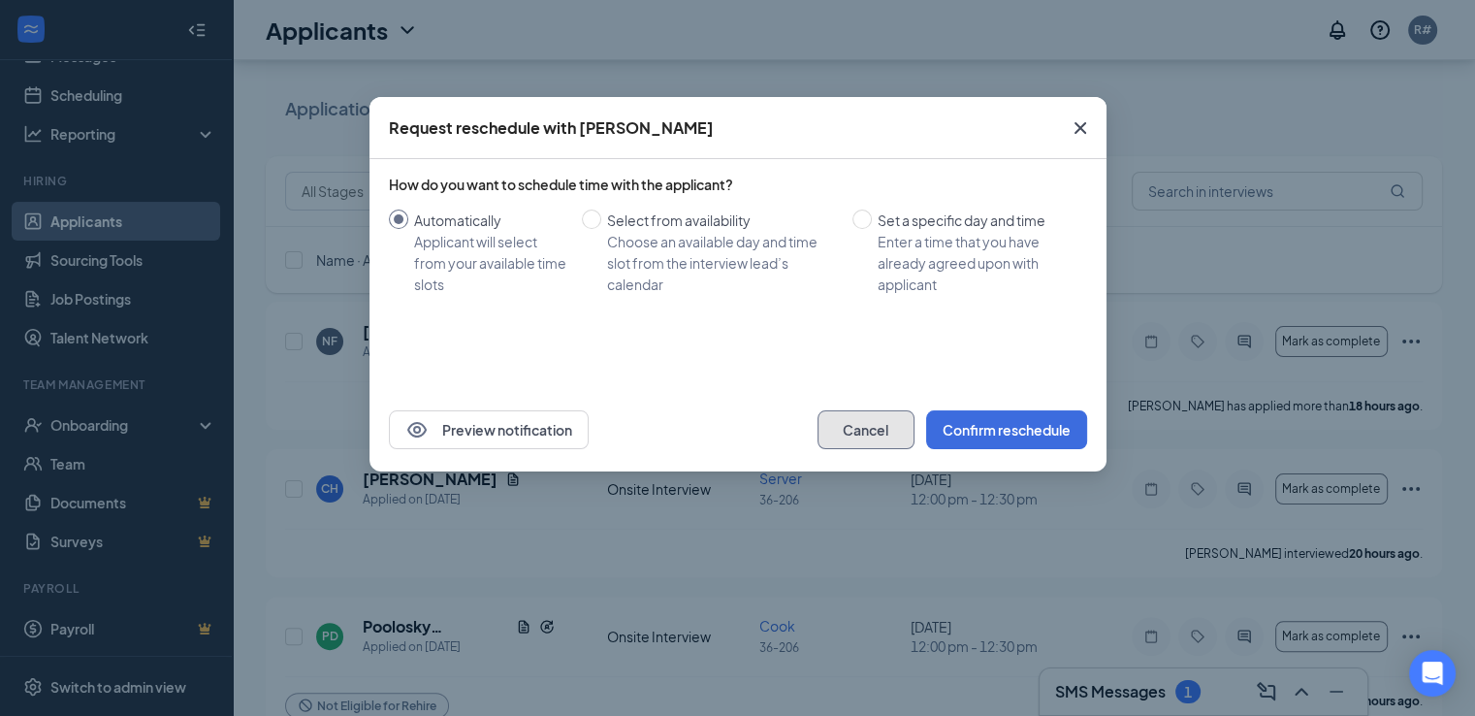
click at [885, 422] on button "Cancel" at bounding box center [866, 429] width 97 height 39
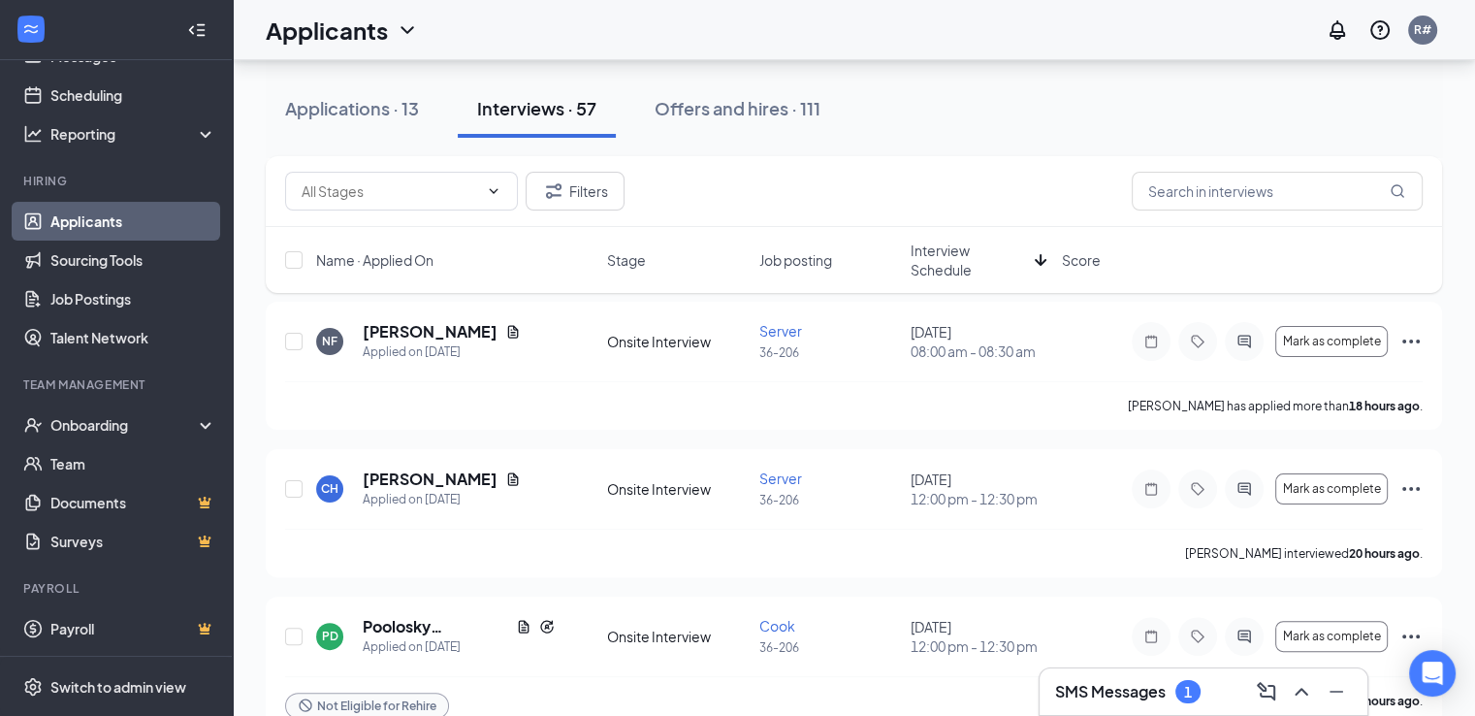
click at [1201, 688] on div "1" at bounding box center [1188, 691] width 25 height 23
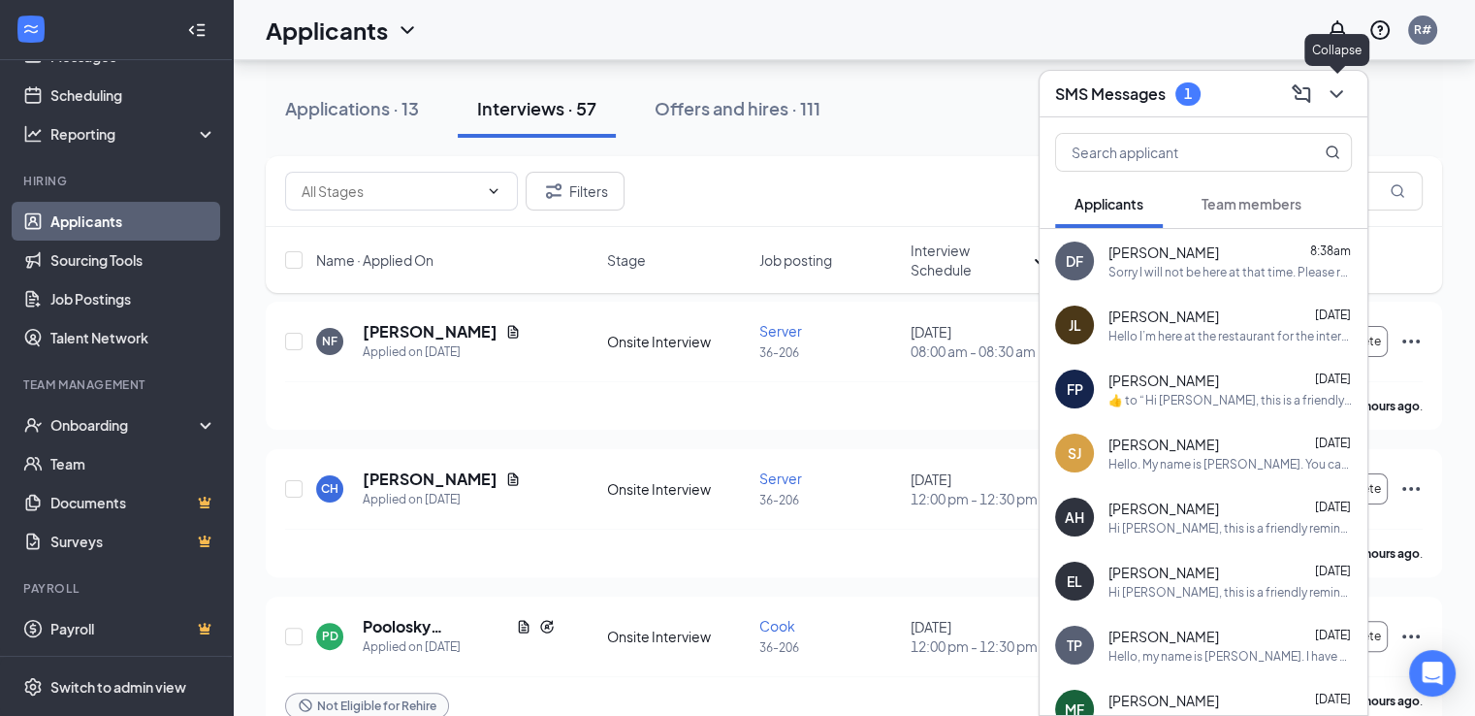
click at [1339, 90] on icon "ChevronDown" at bounding box center [1336, 93] width 23 height 23
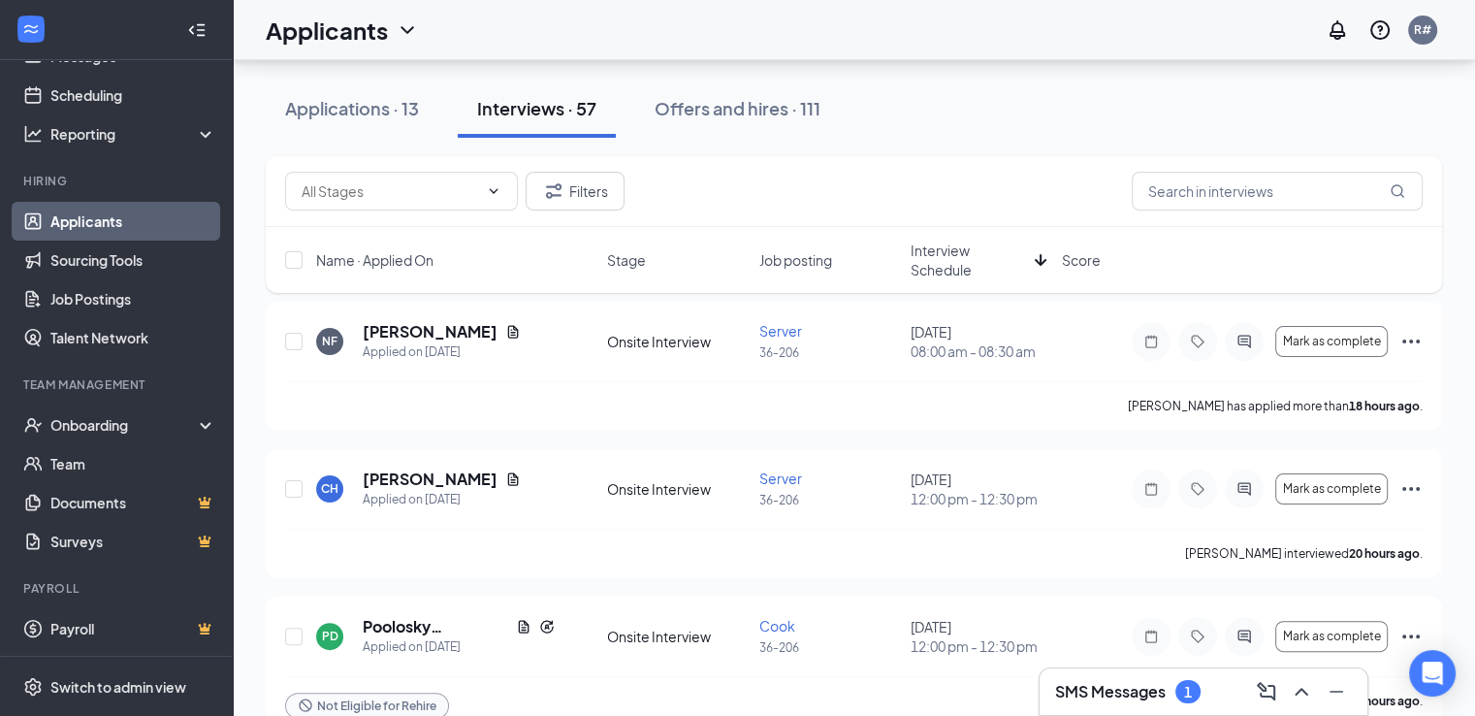
click at [904, 137] on div "Applications · 13 Interviews · 57 Offers and hires · 111" at bounding box center [854, 109] width 1177 height 58
